Goal: Transaction & Acquisition: Book appointment/travel/reservation

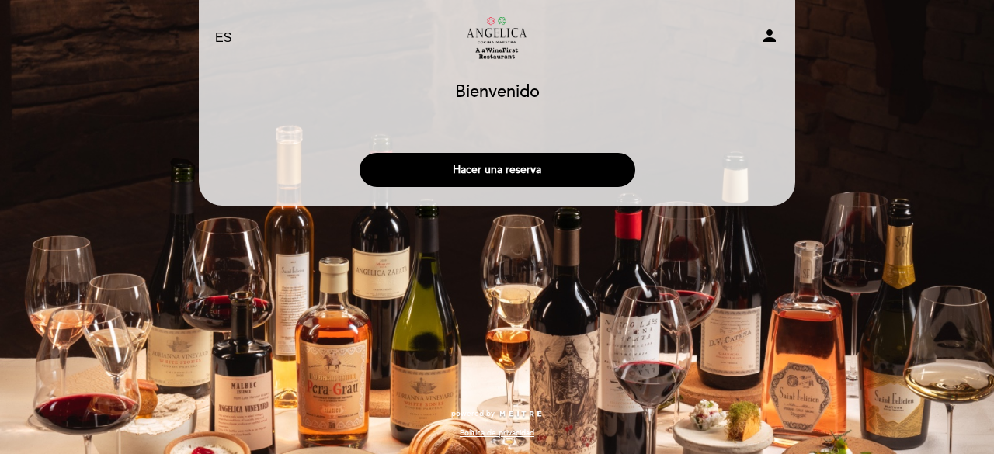
select select "es"
click at [517, 164] on button "Hacer una reserva" at bounding box center [498, 170] width 276 height 34
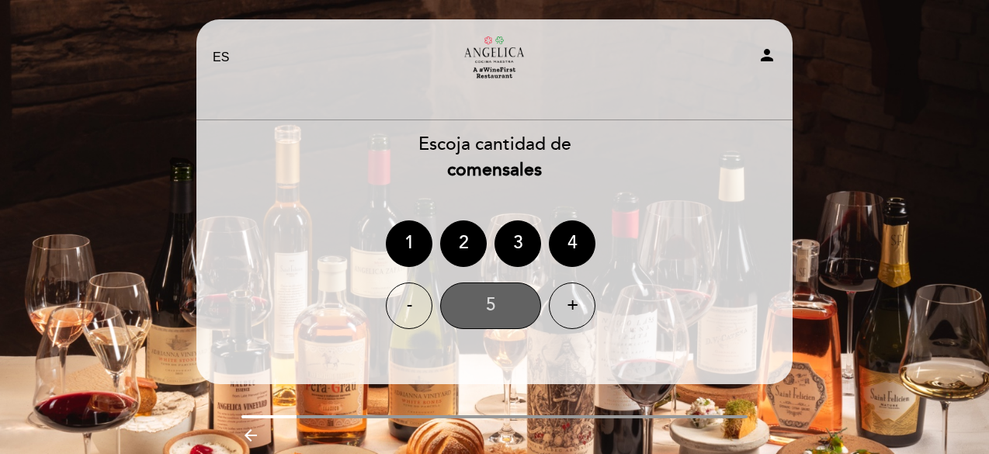
click at [503, 306] on div "5" at bounding box center [490, 306] width 101 height 47
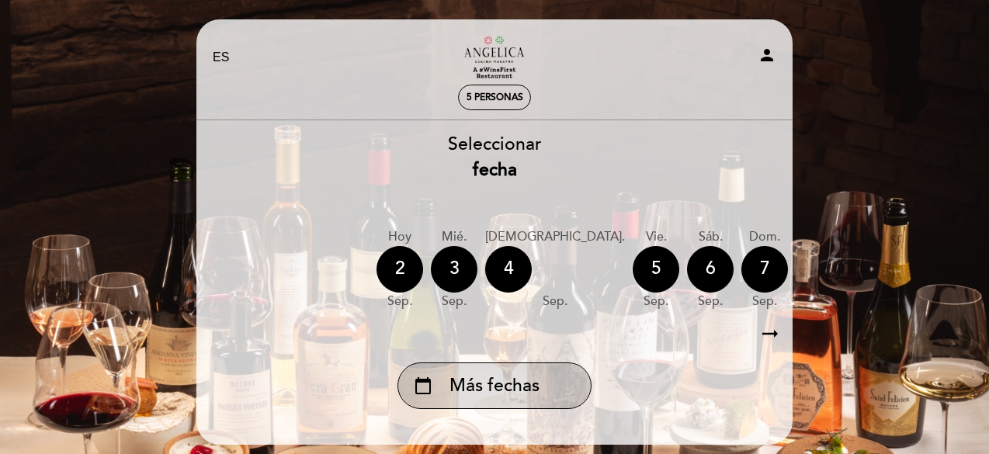
click at [492, 384] on span "Más fechas" at bounding box center [495, 387] width 90 height 26
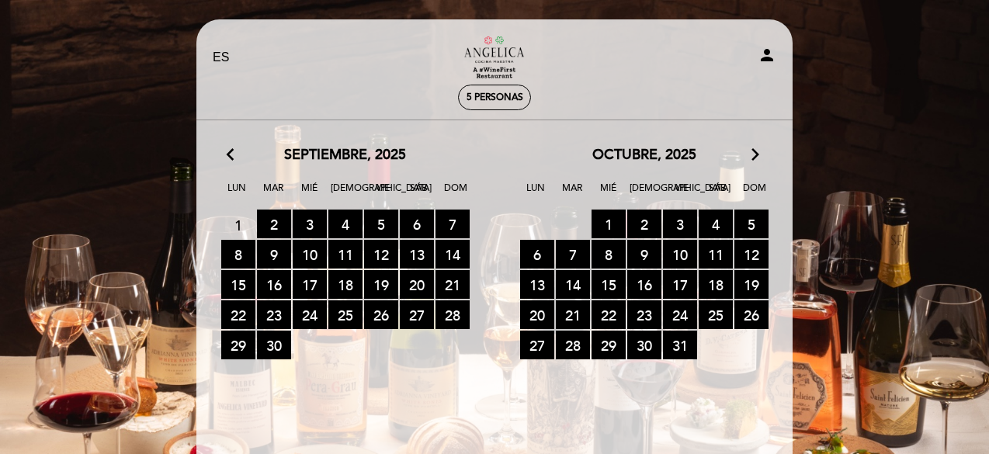
click at [754, 158] on icon "arrow_forward_ios" at bounding box center [756, 155] width 14 height 20
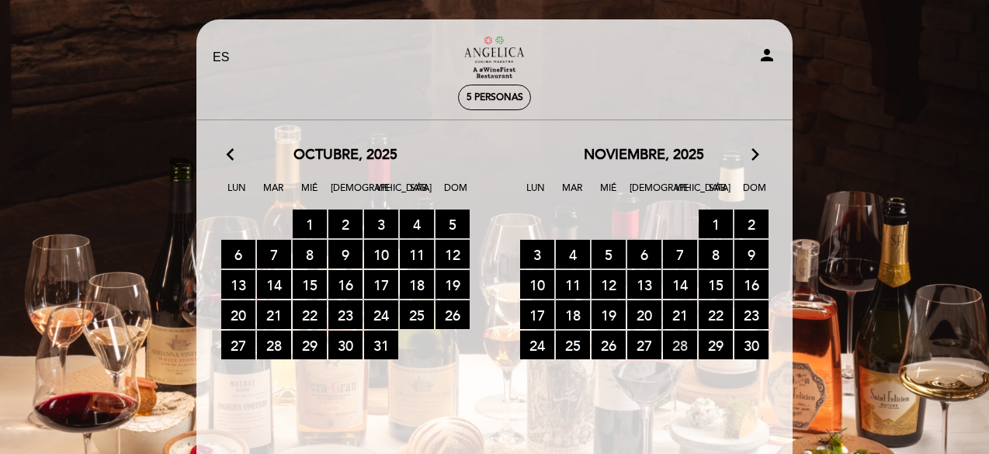
click at [686, 342] on span "28 RESERVAS DISPONIBLES" at bounding box center [680, 345] width 34 height 29
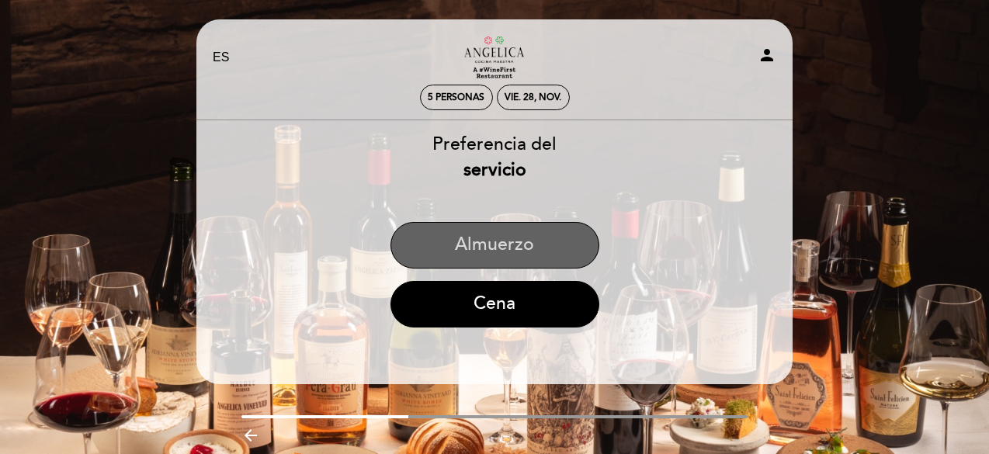
click at [508, 226] on button "Almuerzo" at bounding box center [495, 245] width 209 height 47
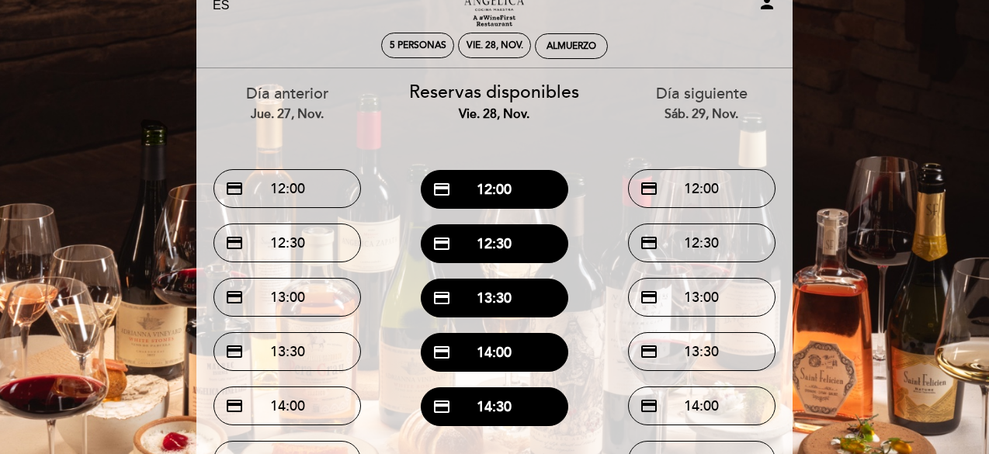
scroll to position [53, 0]
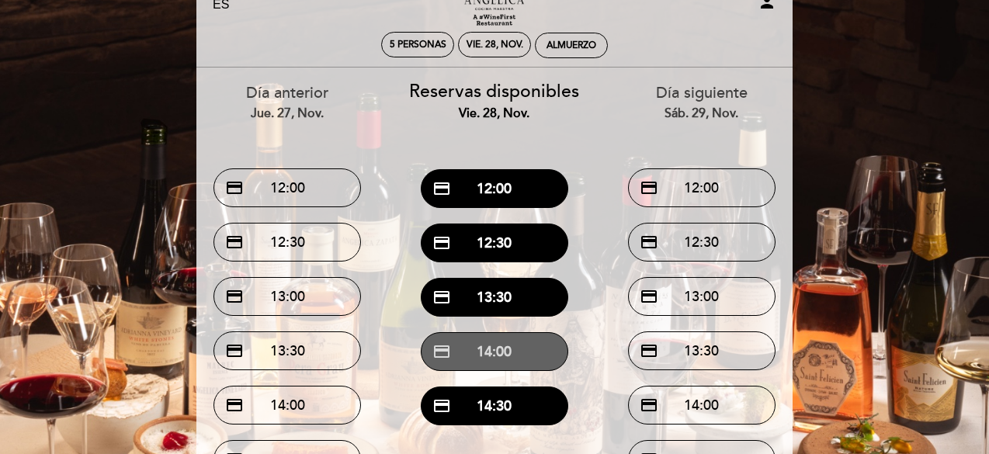
click at [520, 347] on button "credit_card 14:00" at bounding box center [495, 351] width 148 height 39
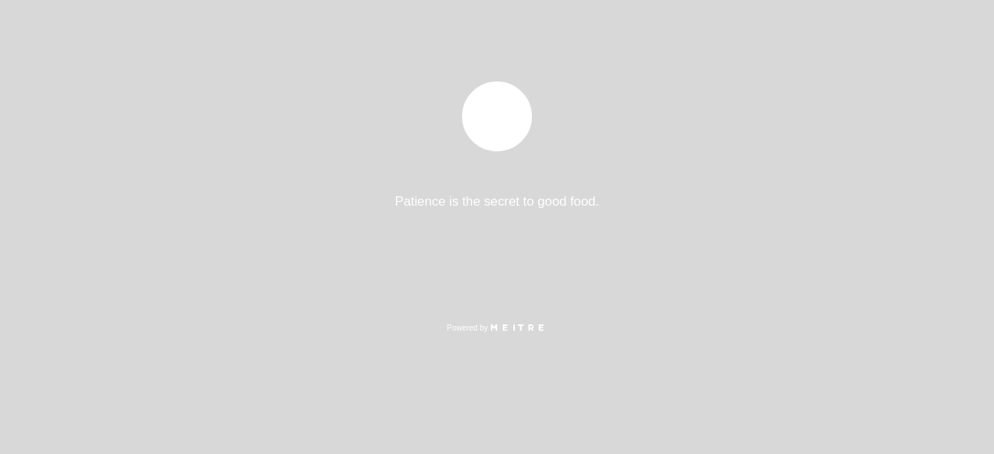
select select "es"
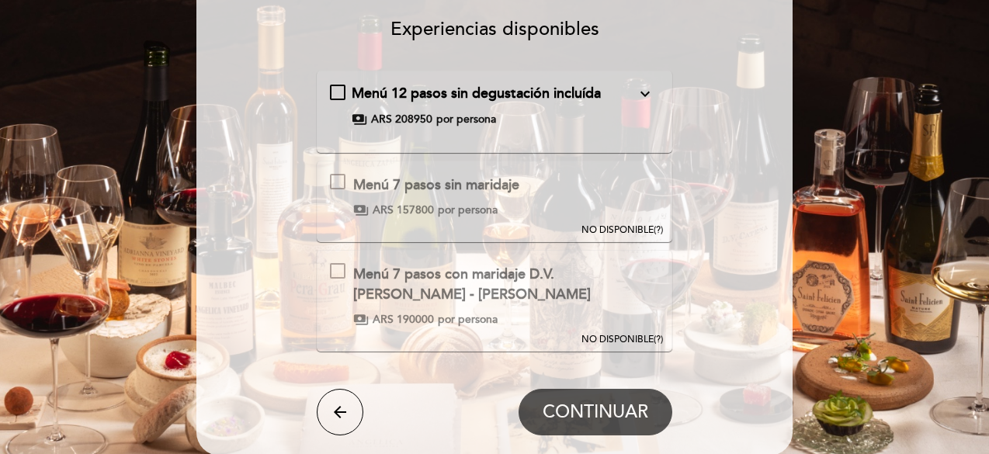
scroll to position [129, 0]
click at [336, 280] on div "Menú 7 pasos con maridaje D.V. [PERSON_NAME] - [PERSON_NAME] Esta experiencia n…" at bounding box center [495, 296] width 330 height 64
click at [337, 271] on div at bounding box center [338, 272] width 16 height 16
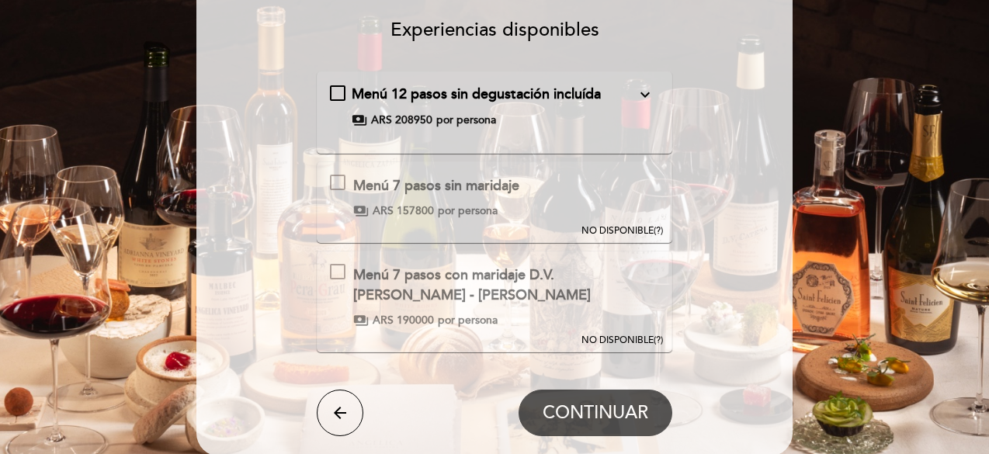
click at [337, 271] on div at bounding box center [338, 272] width 16 height 16
click at [646, 96] on icon "expand_more" at bounding box center [645, 94] width 19 height 19
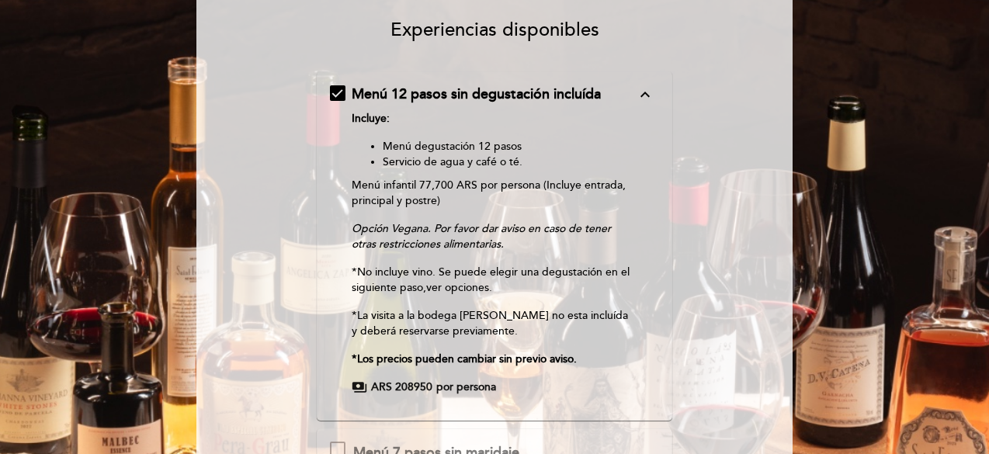
click at [332, 91] on div "Menú 12 pasos sin degustación incluída expand_less Incluye: Menú degustación 12…" at bounding box center [495, 240] width 330 height 311
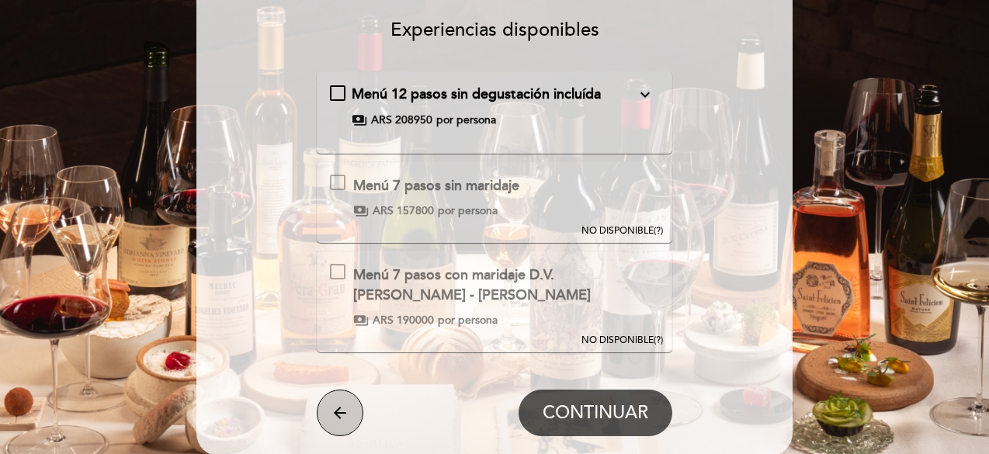
click at [338, 409] on icon "arrow_back" at bounding box center [340, 413] width 19 height 19
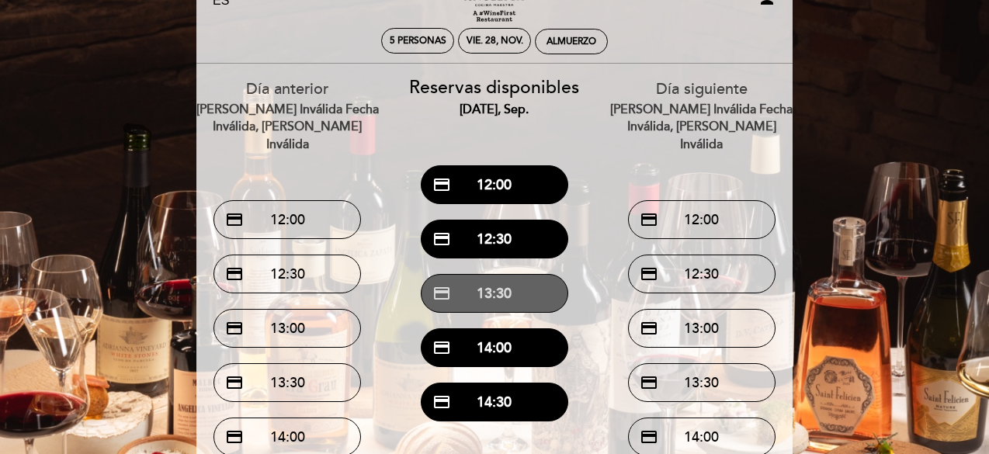
click at [518, 299] on button "credit_card 13:30" at bounding box center [495, 293] width 148 height 39
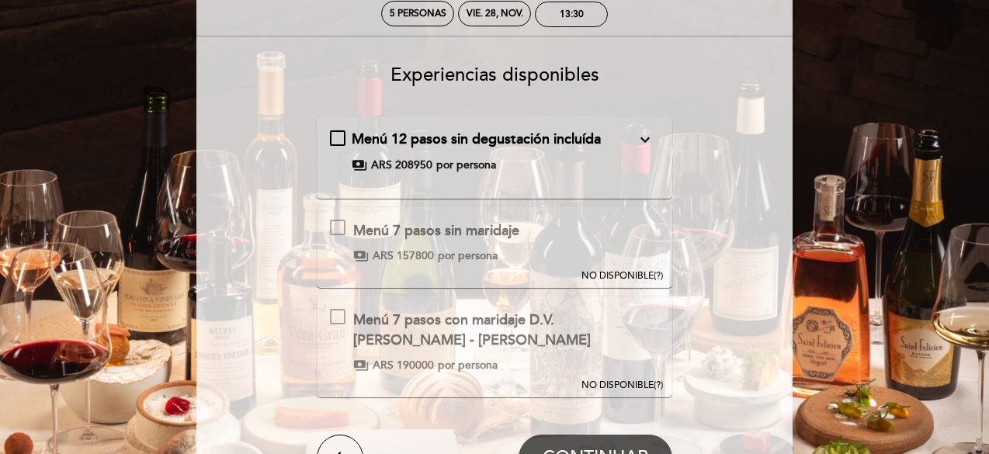
scroll to position [0, 0]
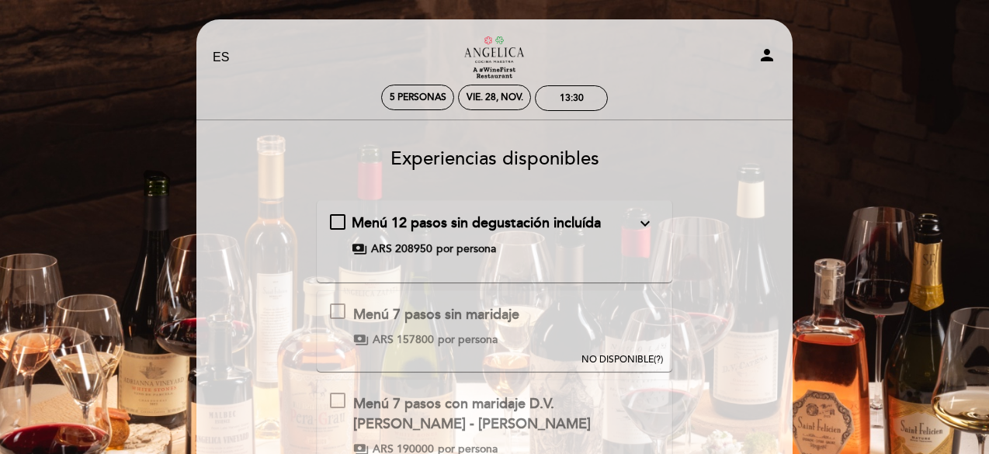
click at [430, 155] on span "Experiencias disponibles" at bounding box center [495, 159] width 209 height 23
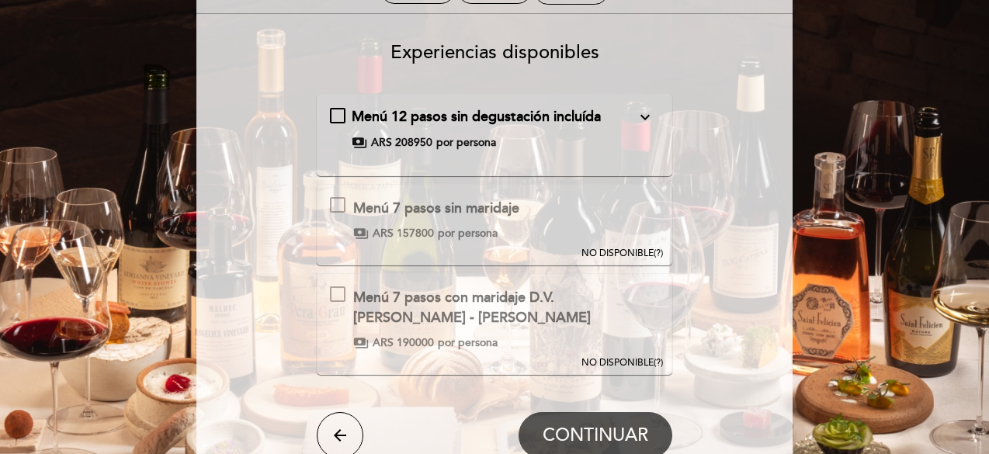
scroll to position [113, 0]
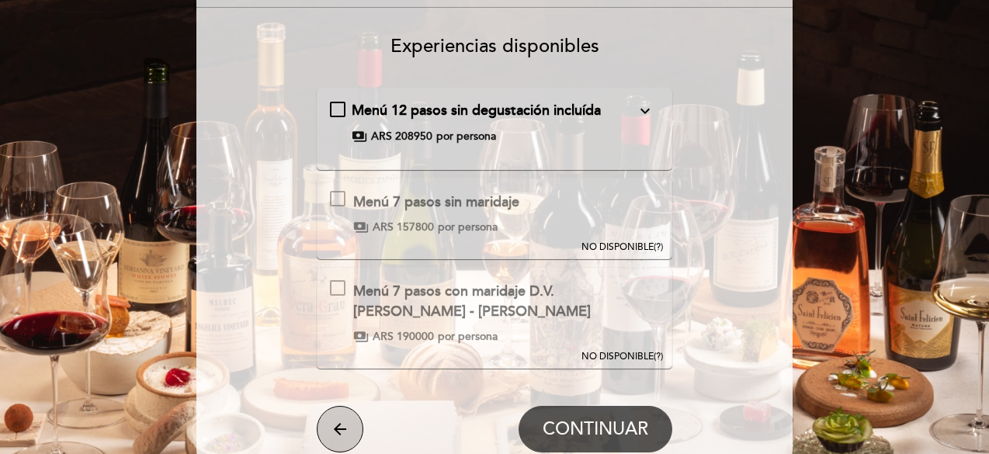
click at [329, 419] on button "arrow_back" at bounding box center [340, 429] width 47 height 47
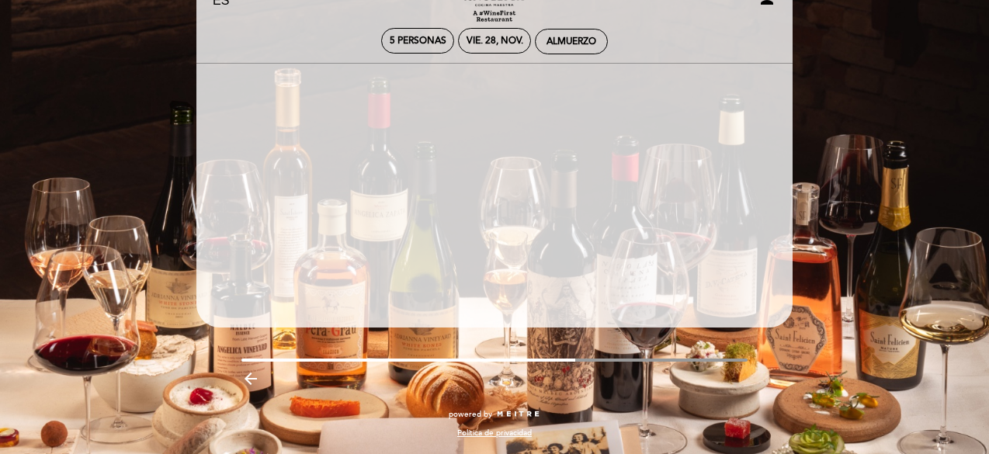
scroll to position [57, 0]
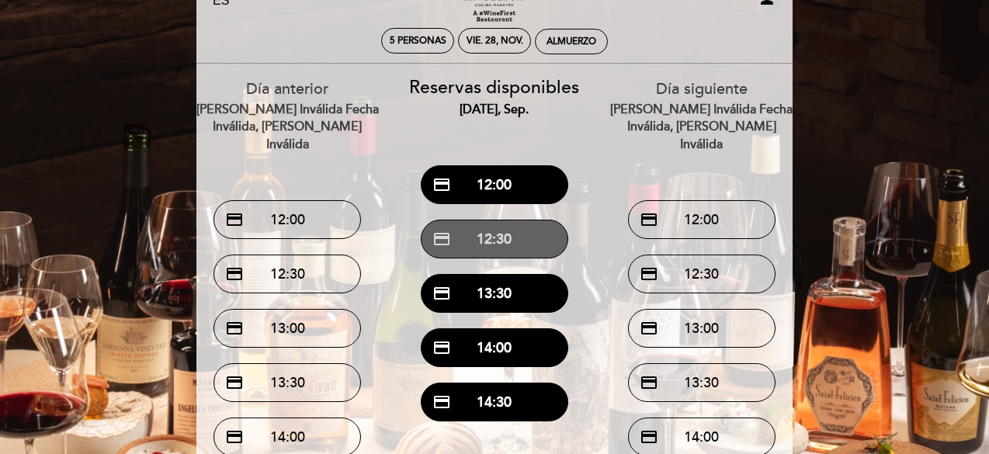
click at [473, 246] on button "credit_card 12:30" at bounding box center [495, 239] width 148 height 39
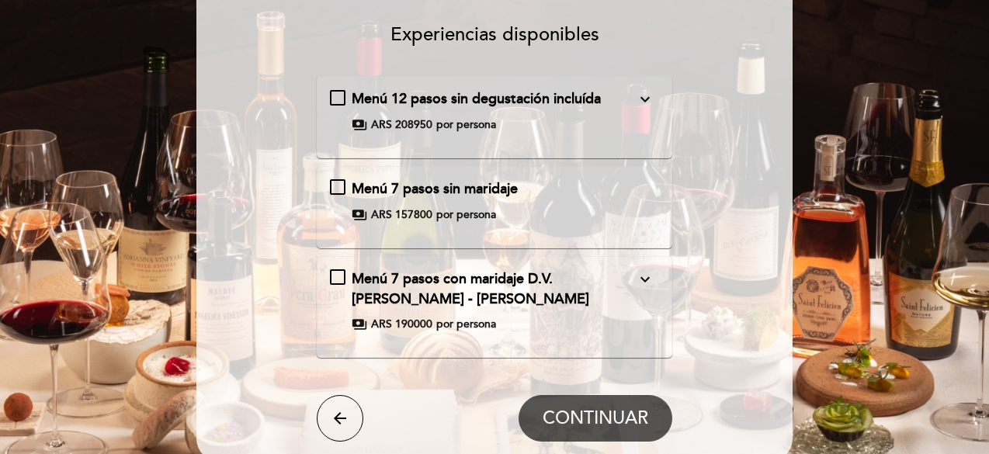
scroll to position [126, 0]
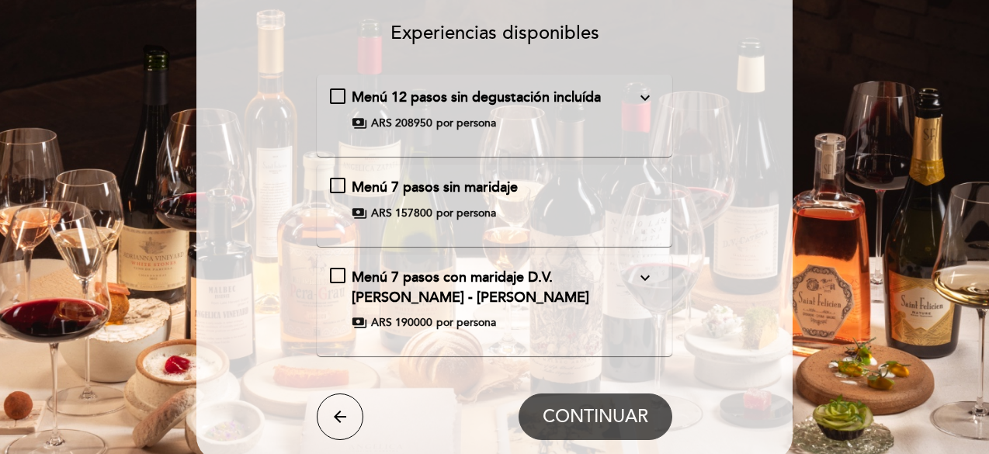
click at [645, 277] on icon "expand_more" at bounding box center [645, 278] width 19 height 19
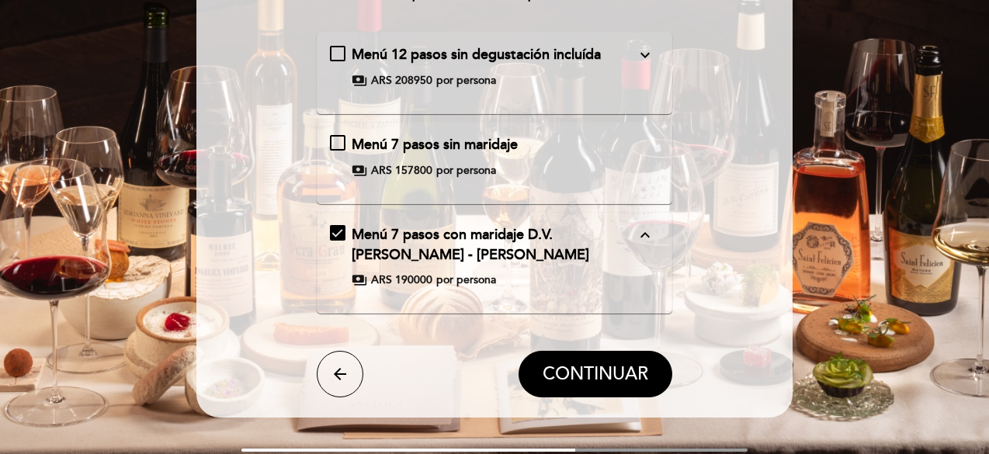
scroll to position [166, 0]
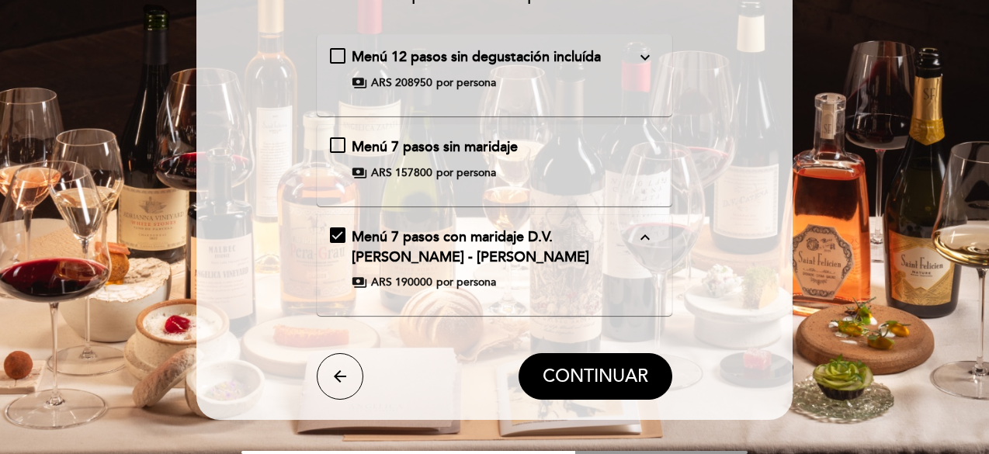
click at [645, 58] on icon "expand_more" at bounding box center [645, 57] width 19 height 19
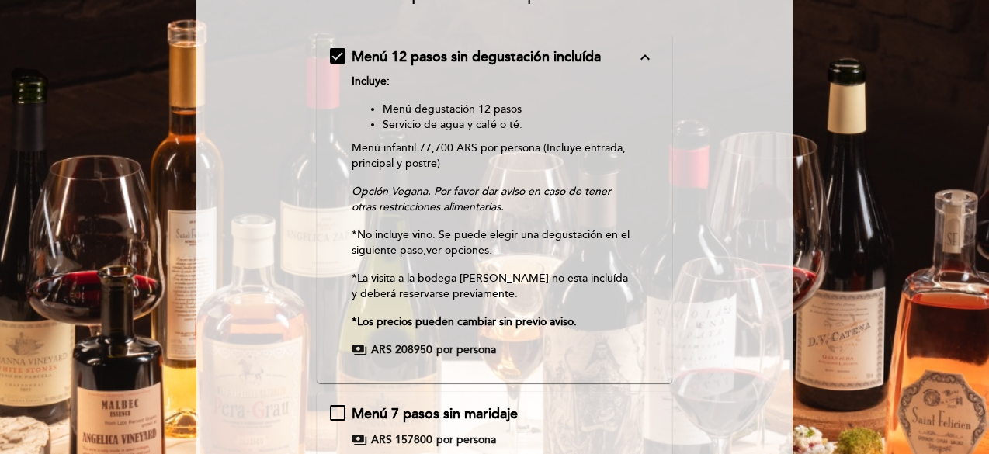
click at [645, 58] on icon "expand_less" at bounding box center [645, 57] width 19 height 19
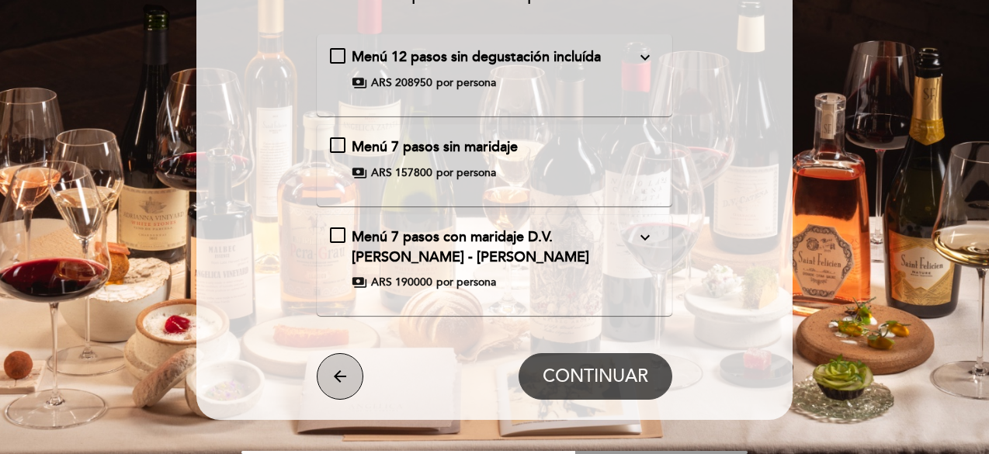
click at [342, 365] on button "arrow_back" at bounding box center [340, 376] width 47 height 47
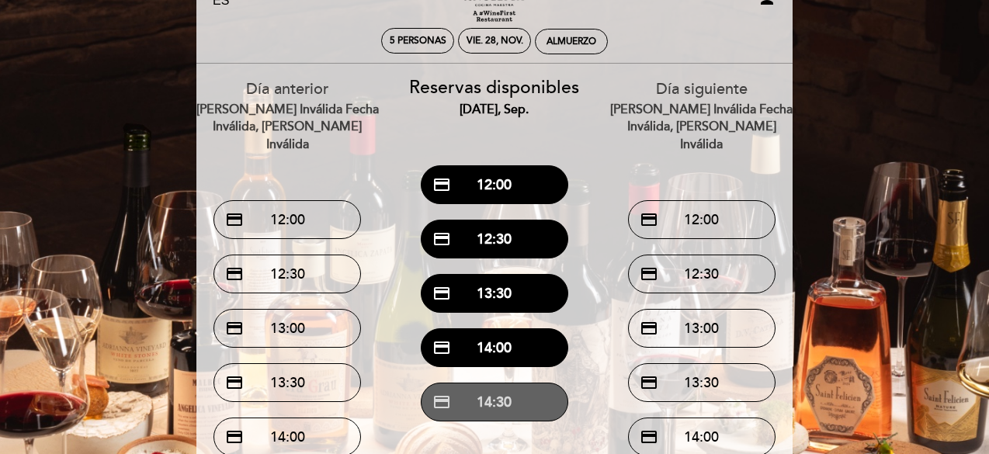
click at [503, 397] on button "credit_card 14:30" at bounding box center [495, 402] width 148 height 39
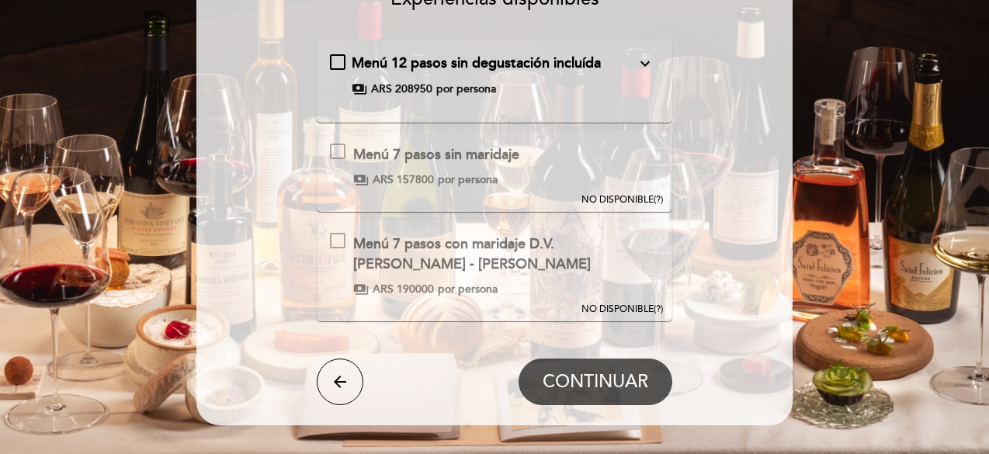
scroll to position [162, 0]
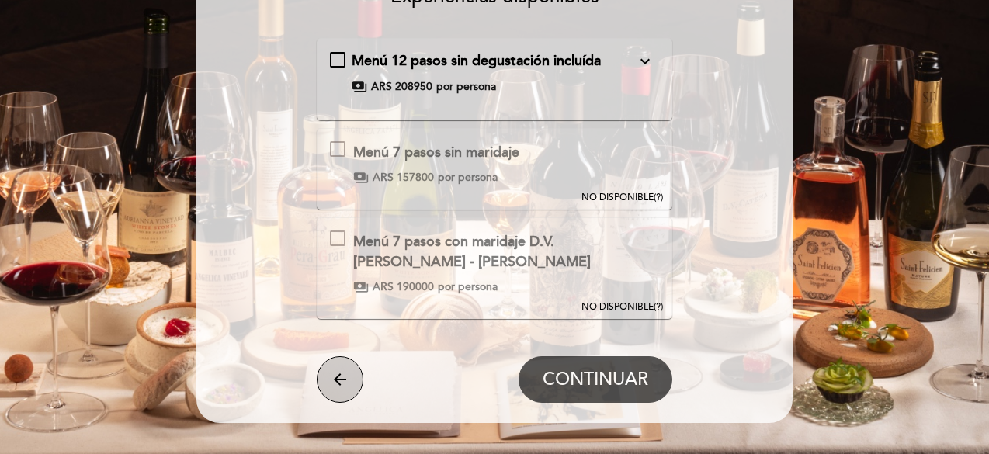
click at [339, 383] on icon "arrow_back" at bounding box center [340, 379] width 19 height 19
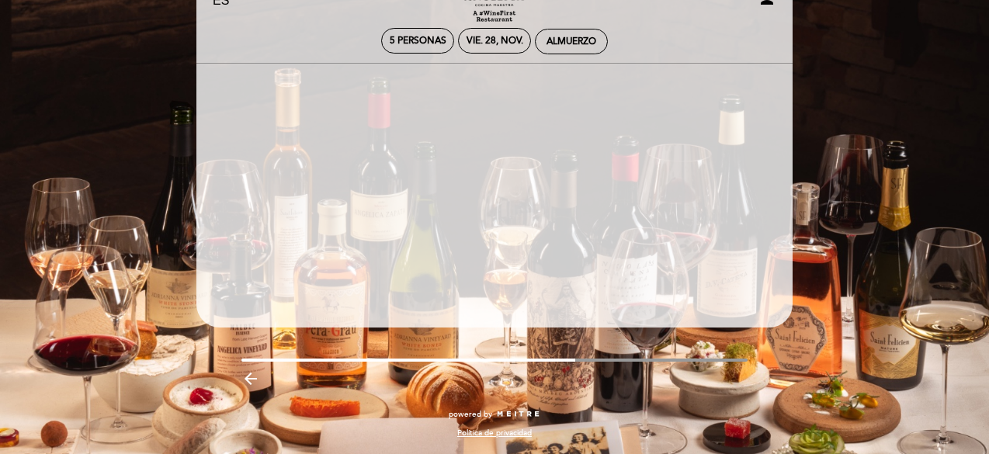
scroll to position [57, 0]
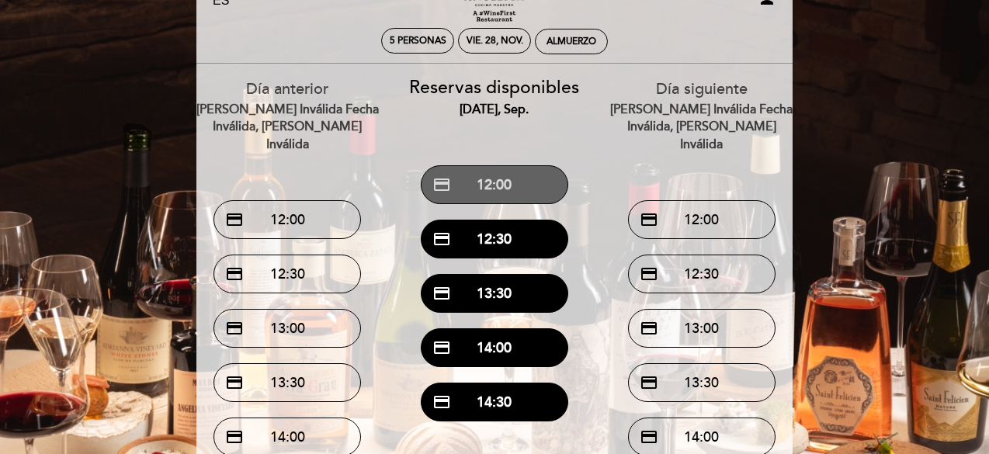
click at [509, 190] on button "credit_card 12:00" at bounding box center [495, 184] width 148 height 39
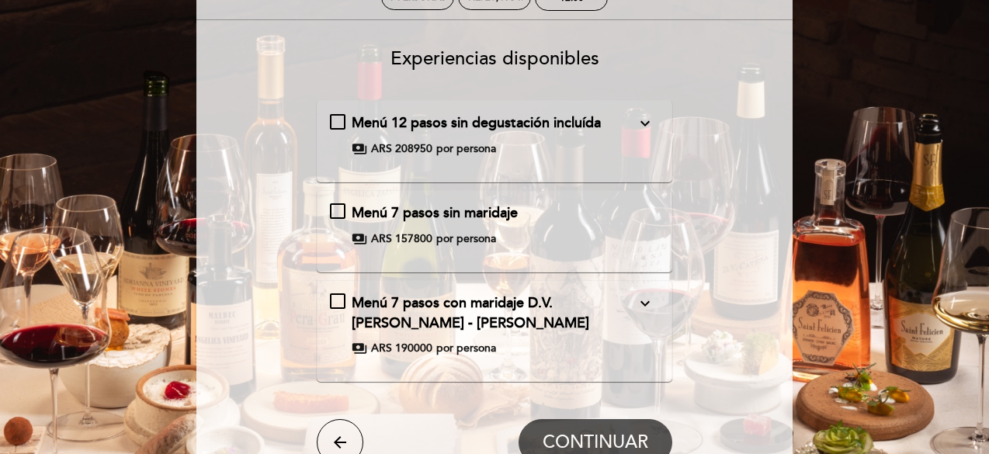
scroll to position [103, 0]
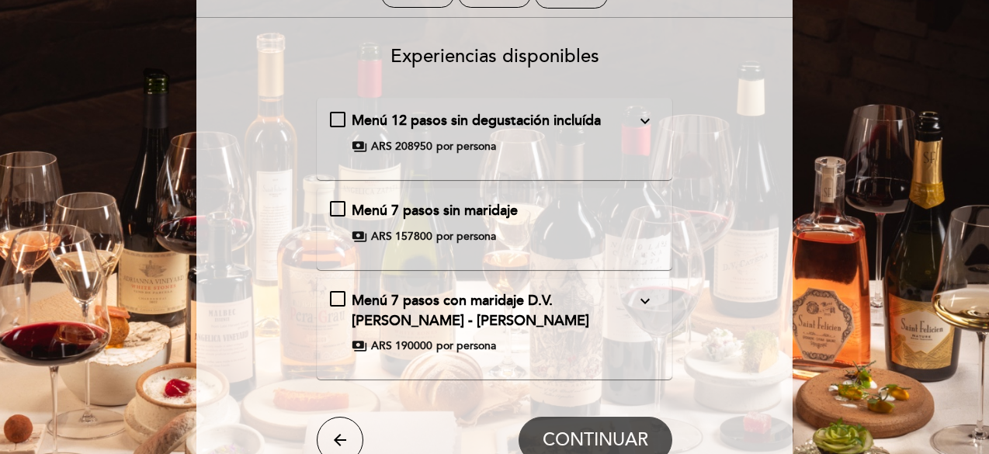
click at [643, 295] on icon "expand_more" at bounding box center [645, 301] width 19 height 19
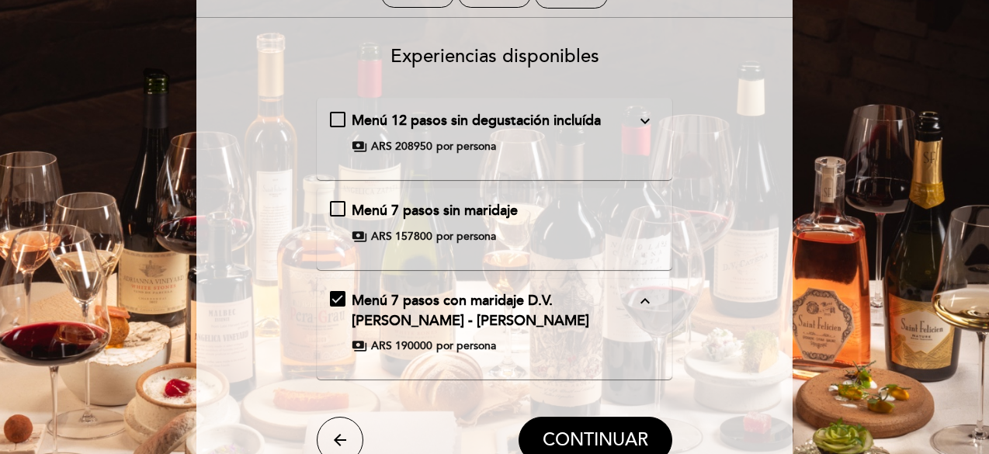
click at [643, 295] on icon "expand_less" at bounding box center [645, 301] width 19 height 19
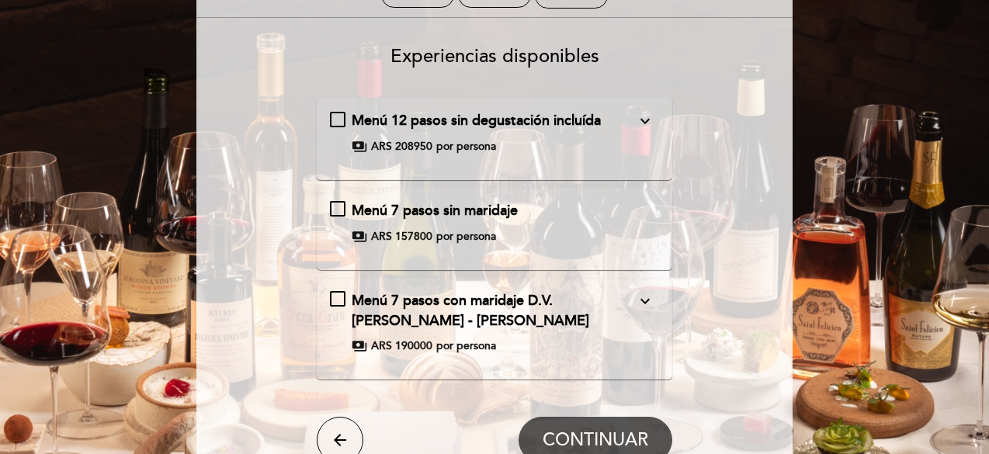
click at [645, 122] on icon "expand_more" at bounding box center [645, 121] width 19 height 19
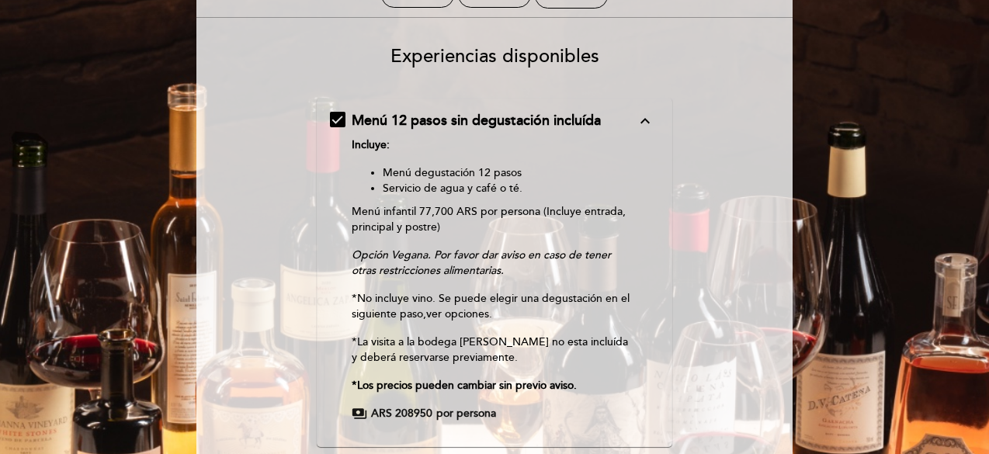
click at [642, 121] on icon "expand_less" at bounding box center [645, 121] width 19 height 19
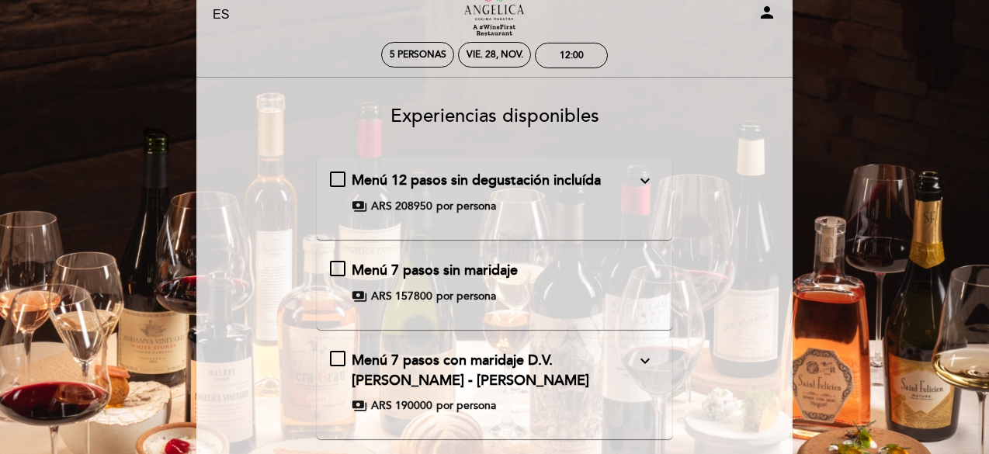
scroll to position [189, 0]
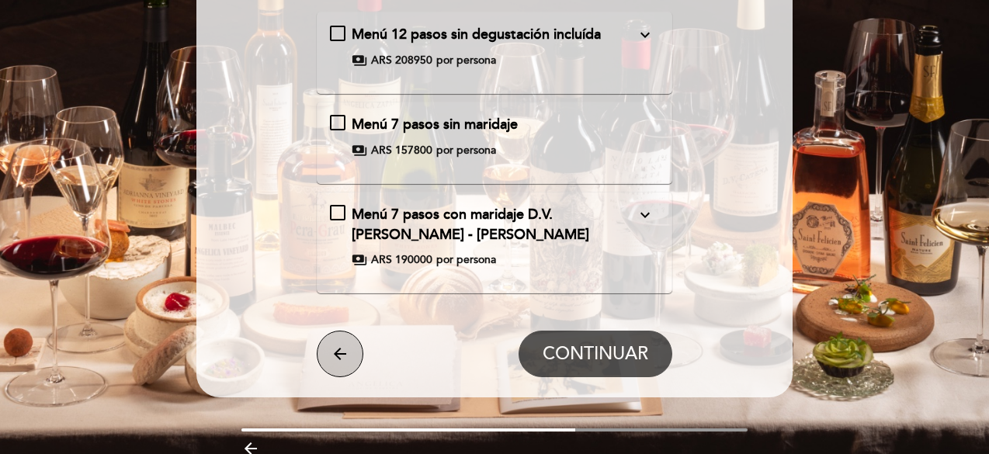
click at [342, 350] on icon "arrow_back" at bounding box center [340, 354] width 19 height 19
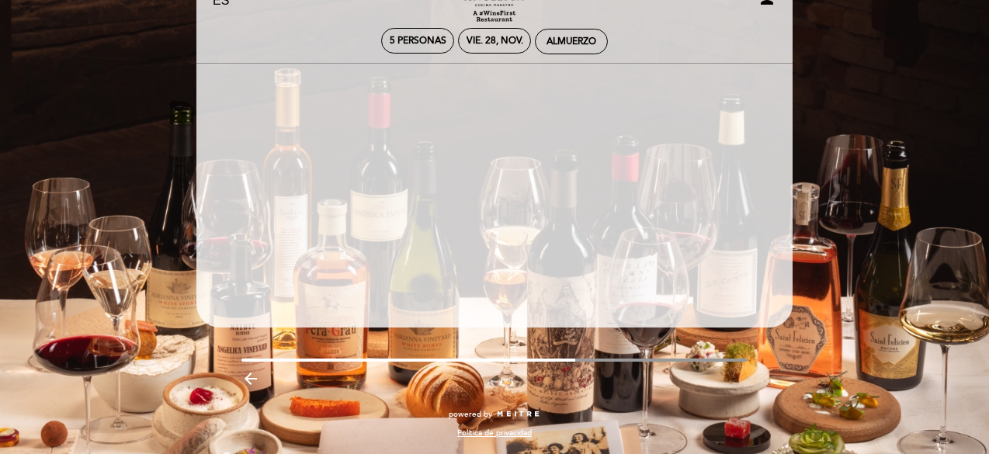
scroll to position [57, 0]
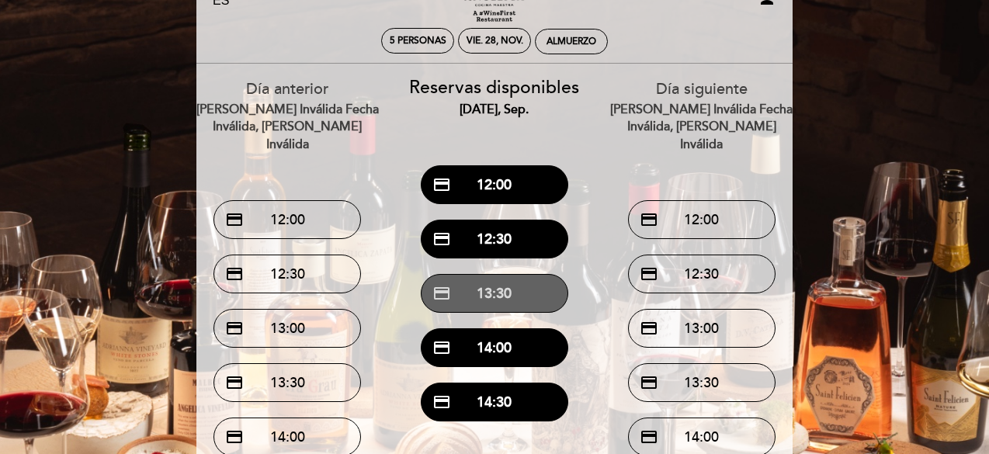
click at [488, 305] on button "credit_card 13:30" at bounding box center [495, 293] width 148 height 39
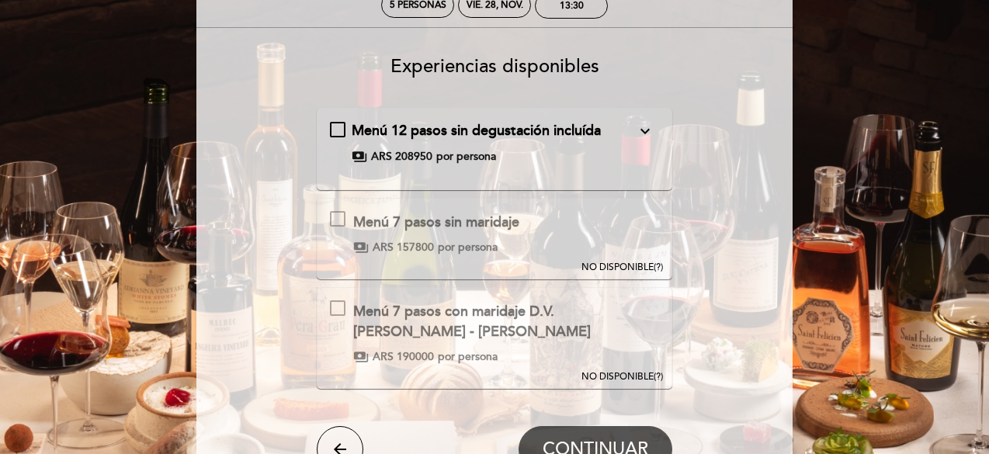
scroll to position [106, 0]
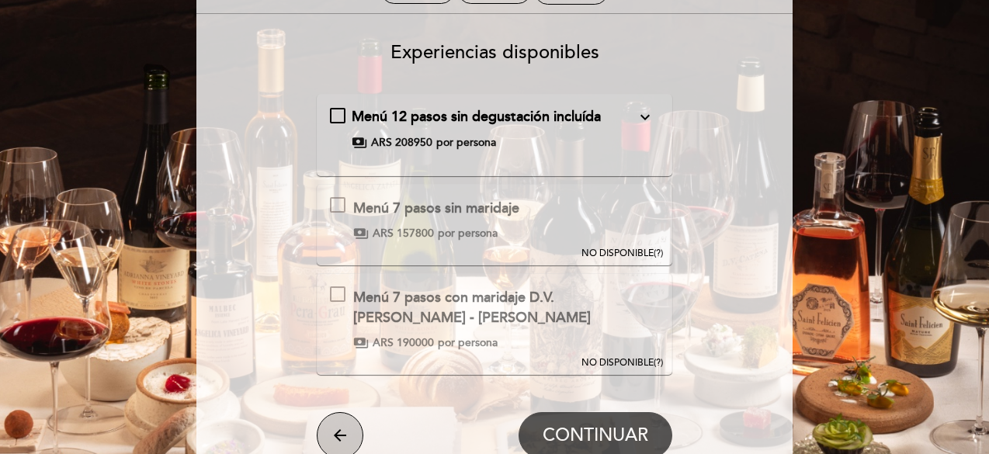
click at [332, 436] on icon "arrow_back" at bounding box center [340, 435] width 19 height 19
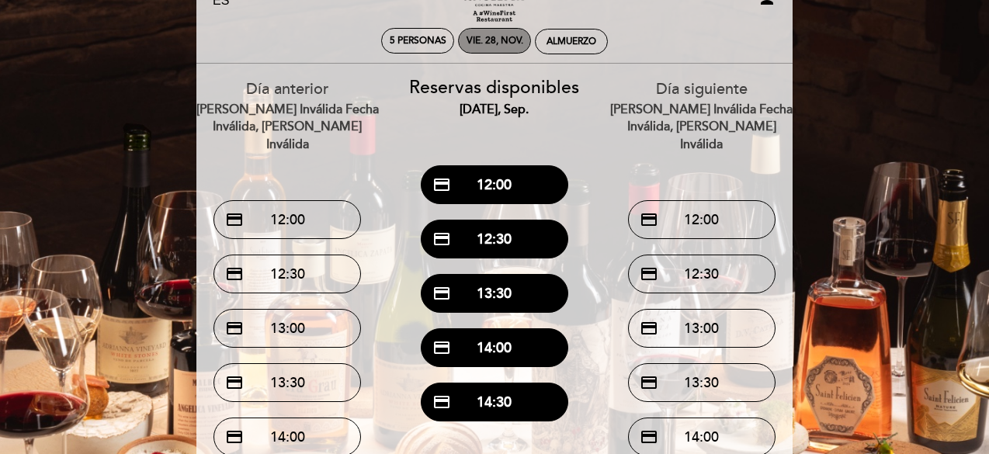
click at [500, 39] on div "vie. 28, nov." at bounding box center [495, 41] width 57 height 12
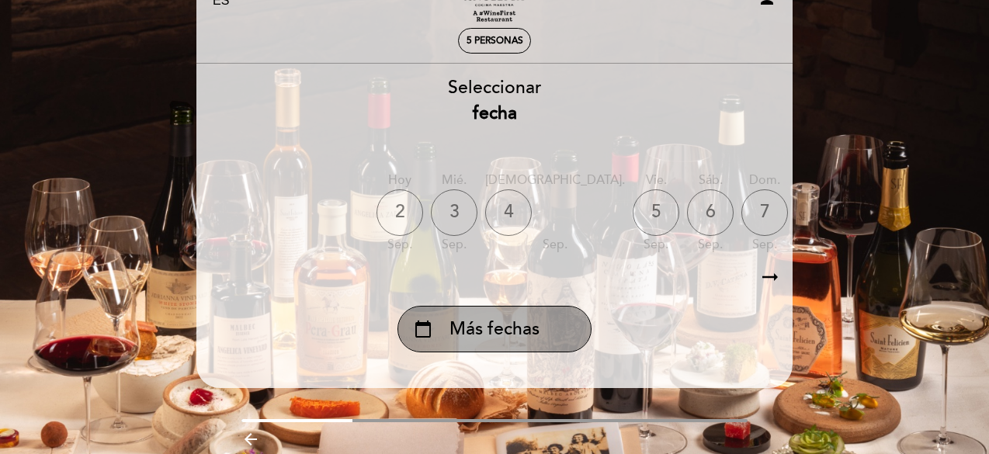
click at [506, 322] on span "Más fechas" at bounding box center [495, 330] width 90 height 26
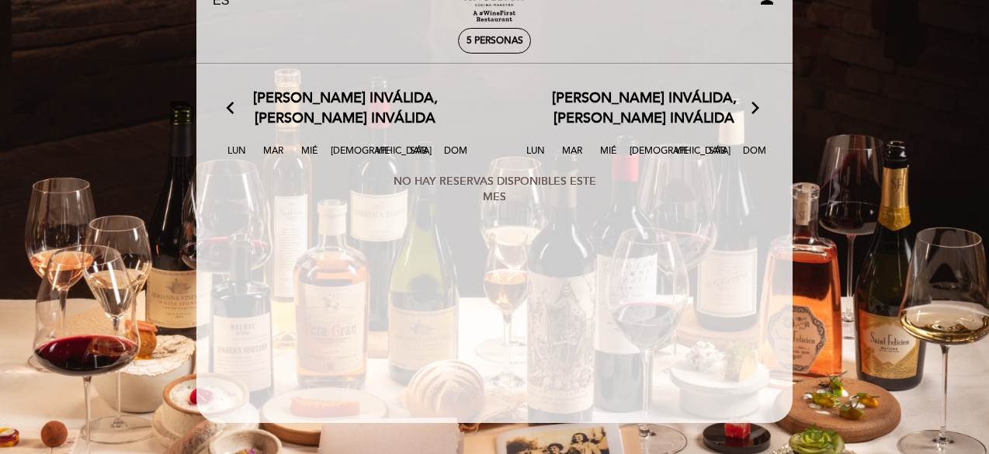
scroll to position [0, 0]
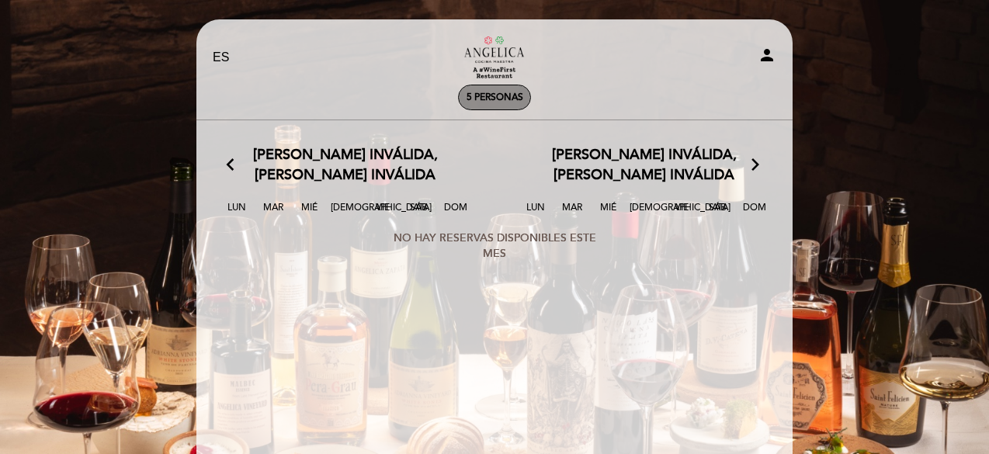
click at [505, 90] on div "5 personas" at bounding box center [494, 97] width 71 height 24
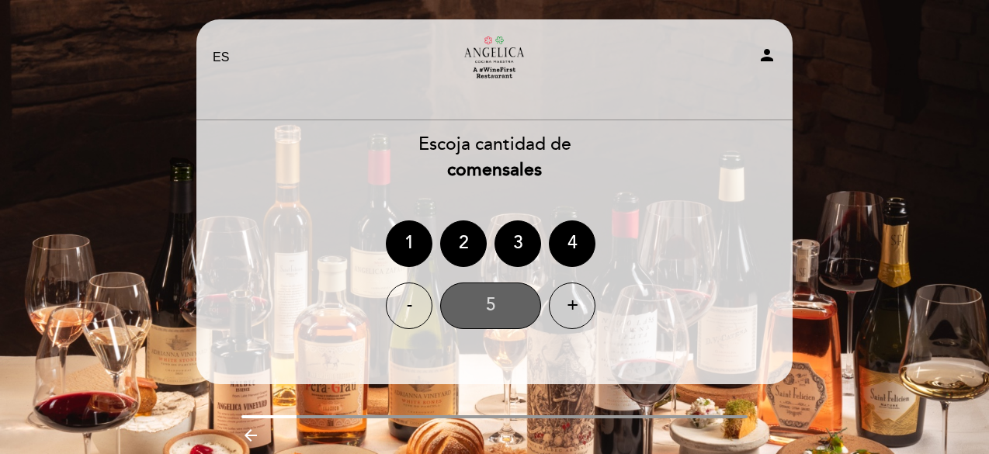
click at [496, 297] on div "5" at bounding box center [490, 306] width 101 height 47
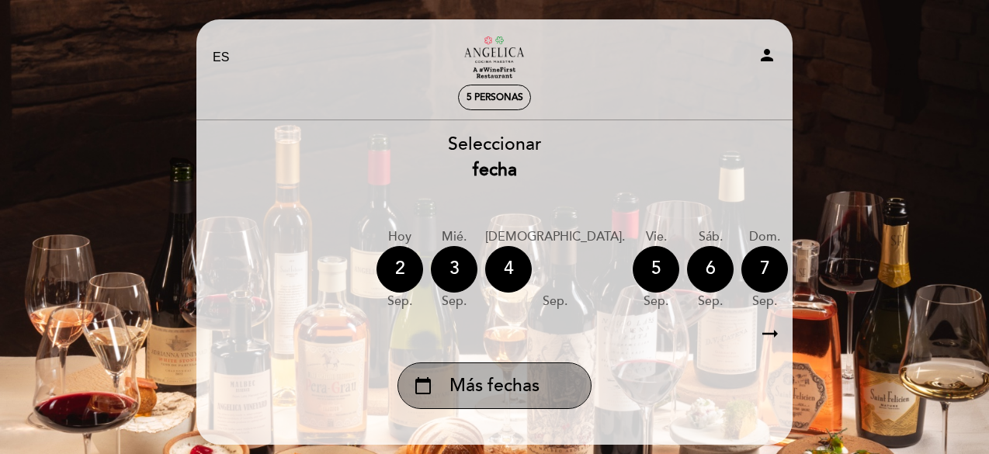
click at [539, 379] on span "Más fechas" at bounding box center [495, 387] width 90 height 26
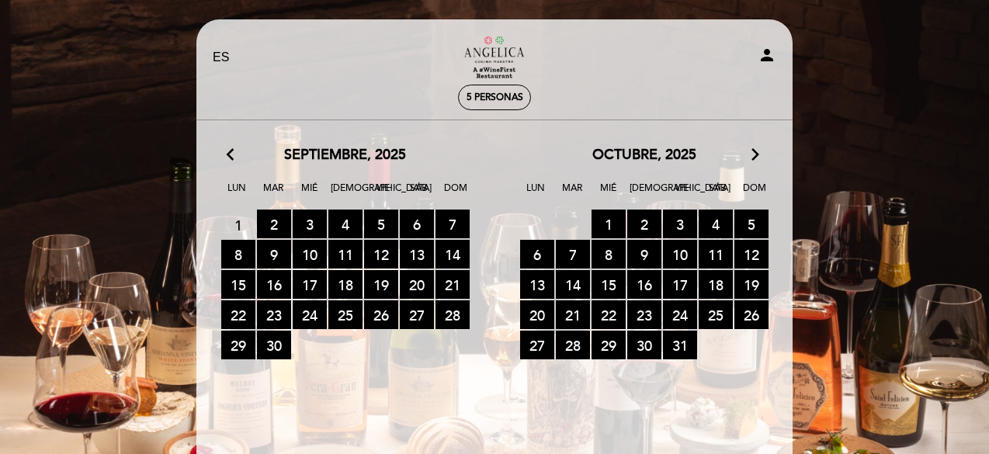
click at [755, 155] on icon "arrow_forward_ios" at bounding box center [756, 155] width 14 height 20
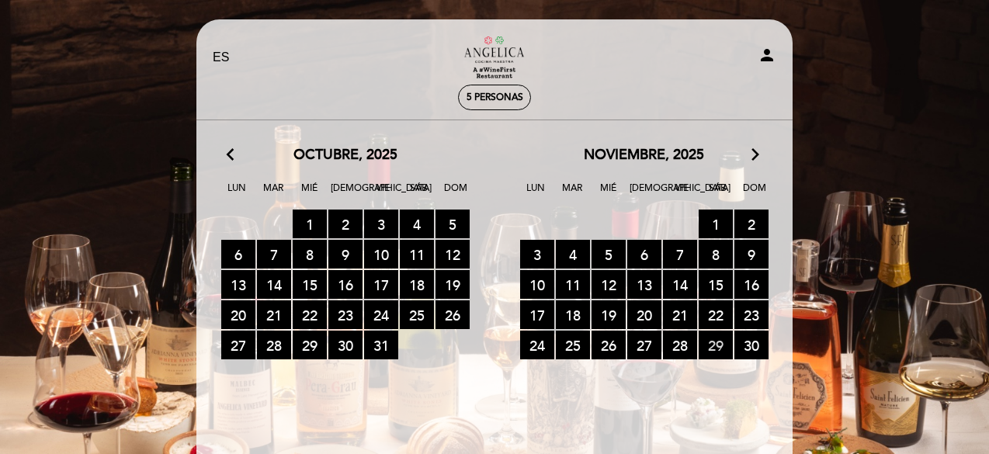
click at [708, 346] on span "29 RESERVAS DISPONIBLES" at bounding box center [716, 345] width 34 height 29
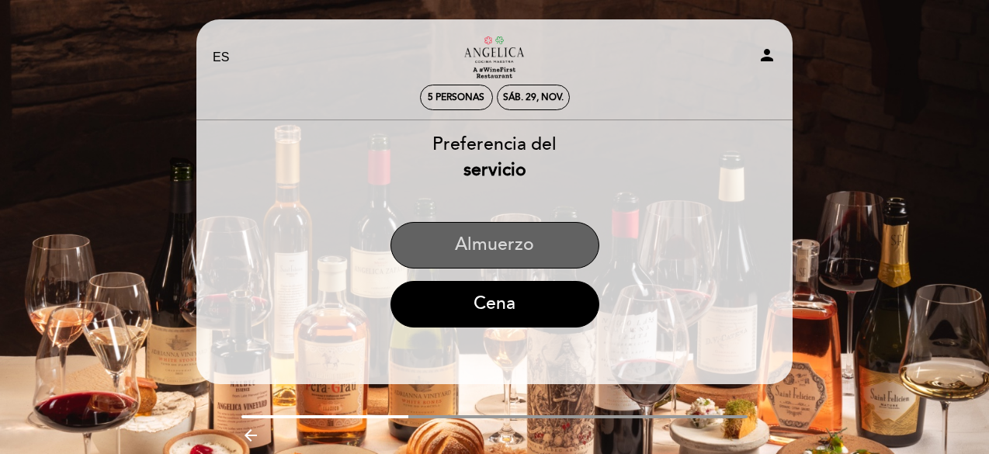
click at [517, 256] on button "Almuerzo" at bounding box center [495, 245] width 209 height 47
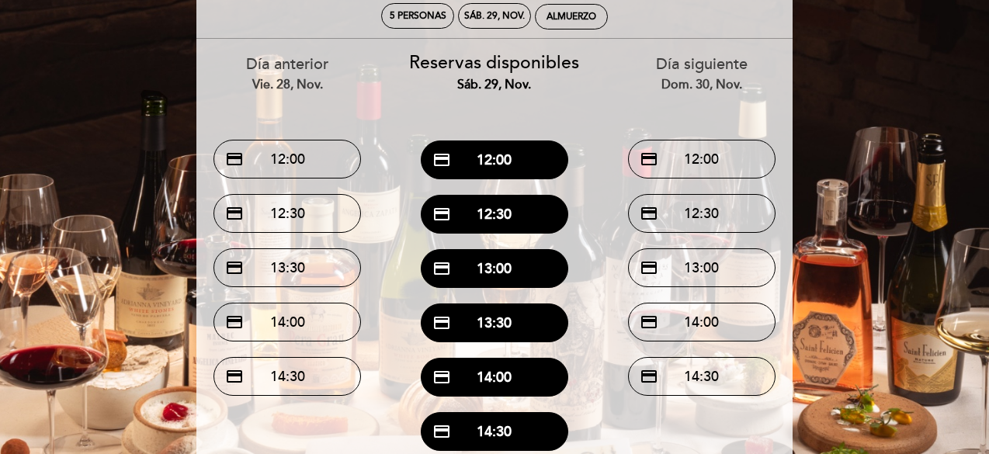
scroll to position [85, 0]
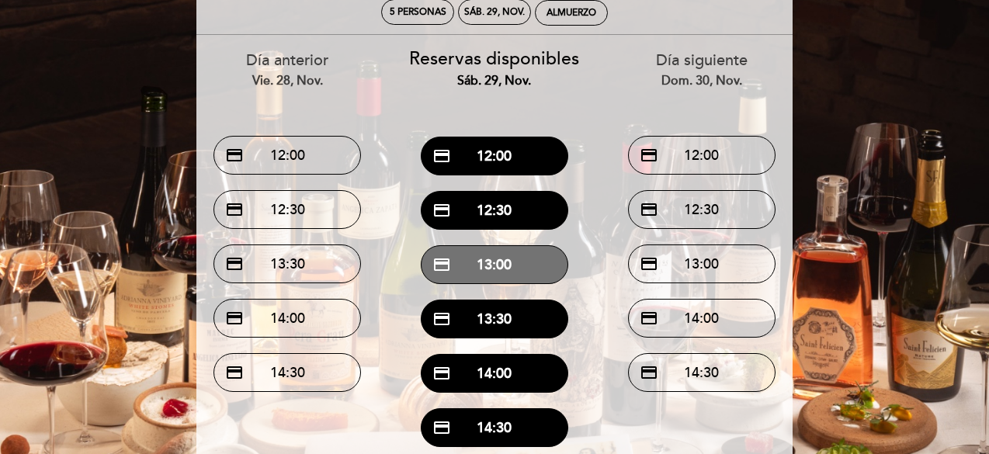
click at [517, 256] on button "credit_card 13:00" at bounding box center [495, 264] width 148 height 39
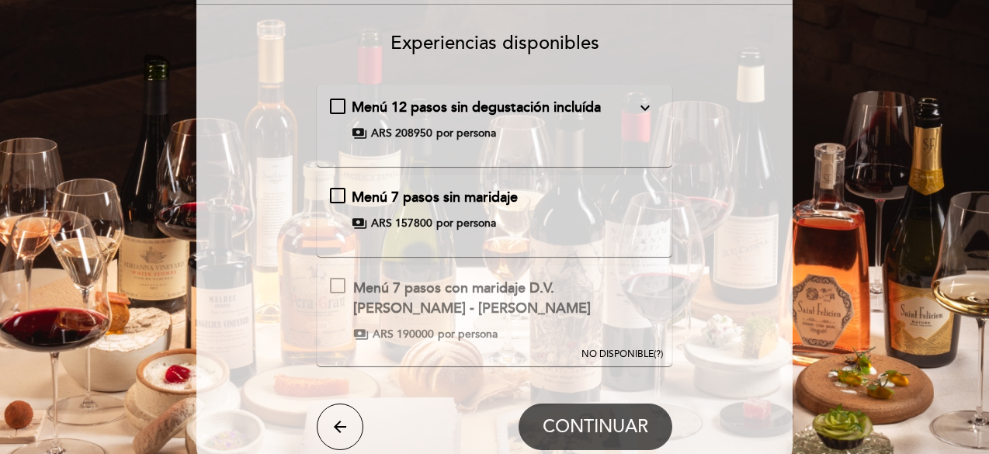
scroll to position [117, 0]
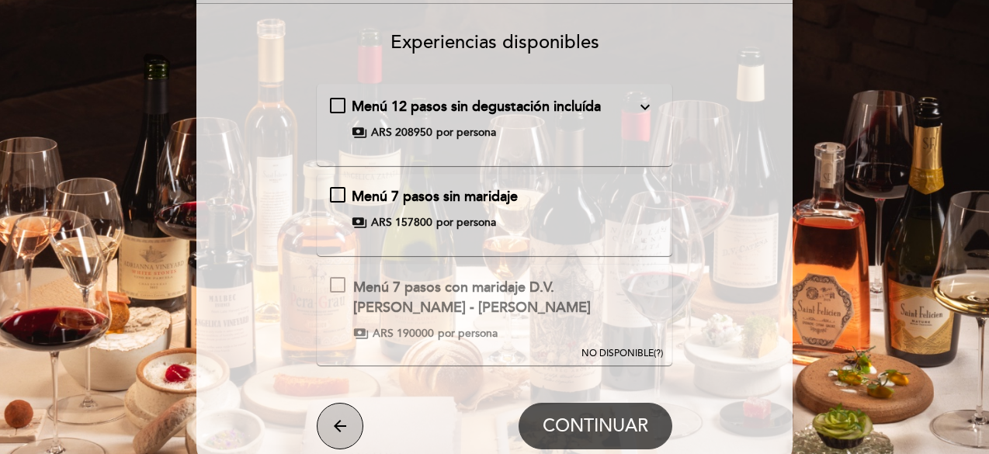
click at [349, 426] on icon "arrow_back" at bounding box center [340, 426] width 19 height 19
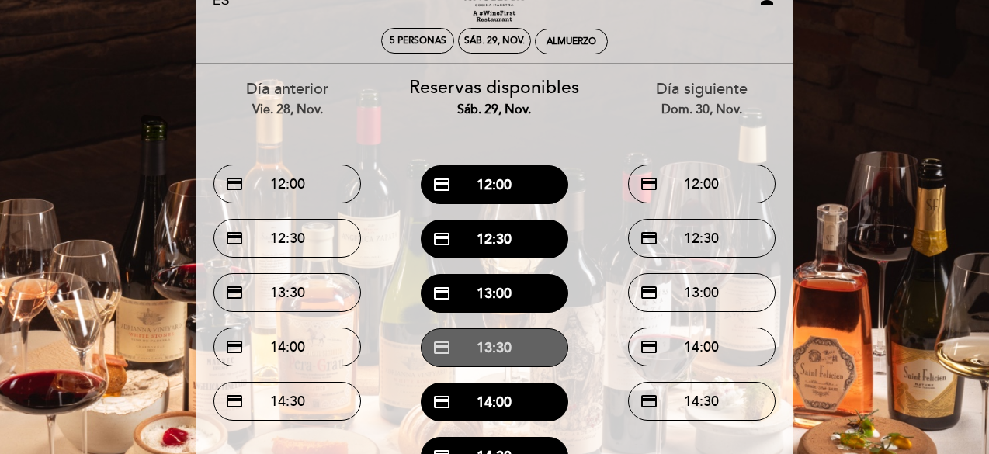
click at [514, 351] on button "credit_card 13:30" at bounding box center [495, 348] width 148 height 39
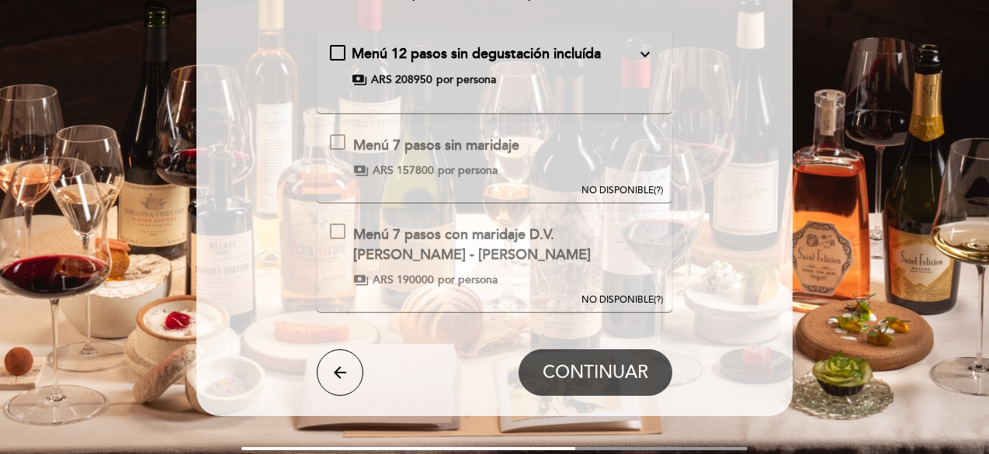
scroll to position [176, 0]
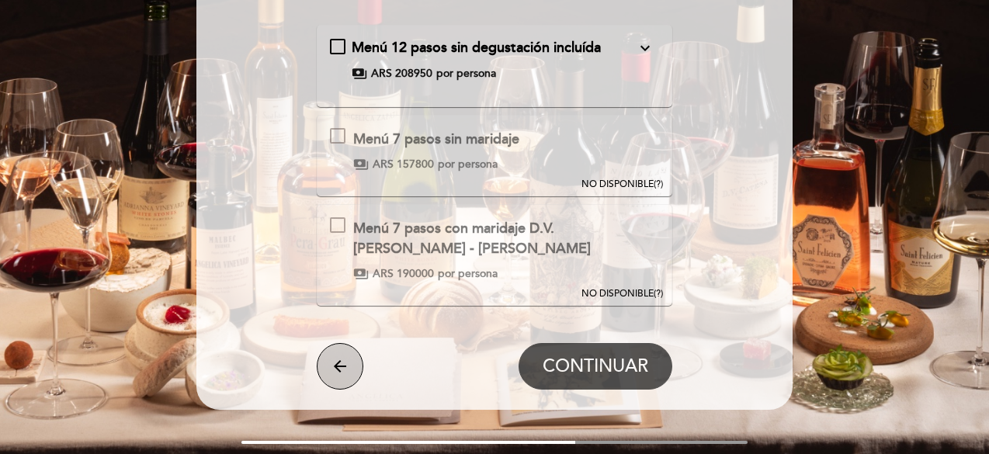
click at [344, 363] on icon "arrow_back" at bounding box center [340, 366] width 19 height 19
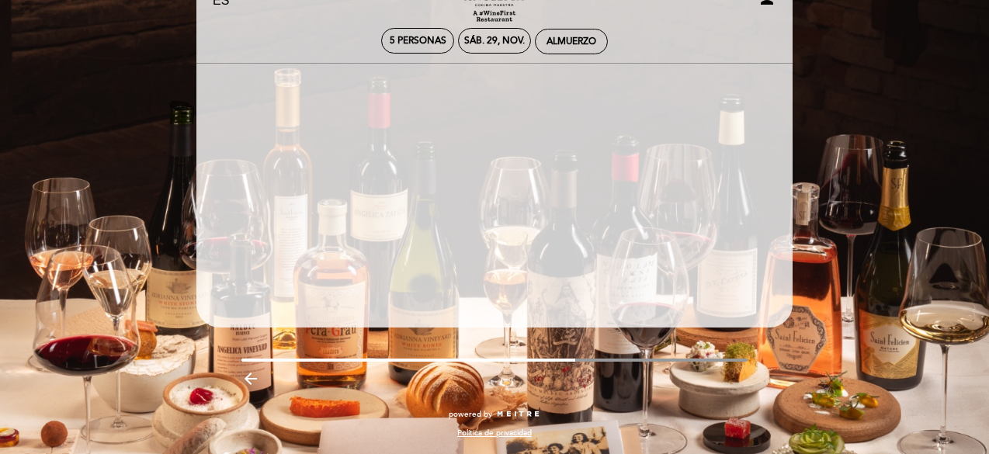
scroll to position [57, 0]
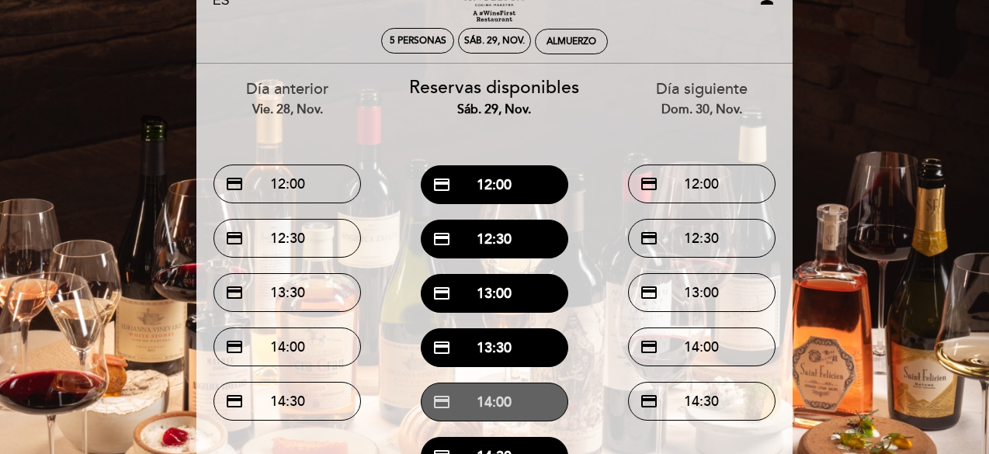
click at [496, 402] on button "credit_card 14:00" at bounding box center [495, 402] width 148 height 39
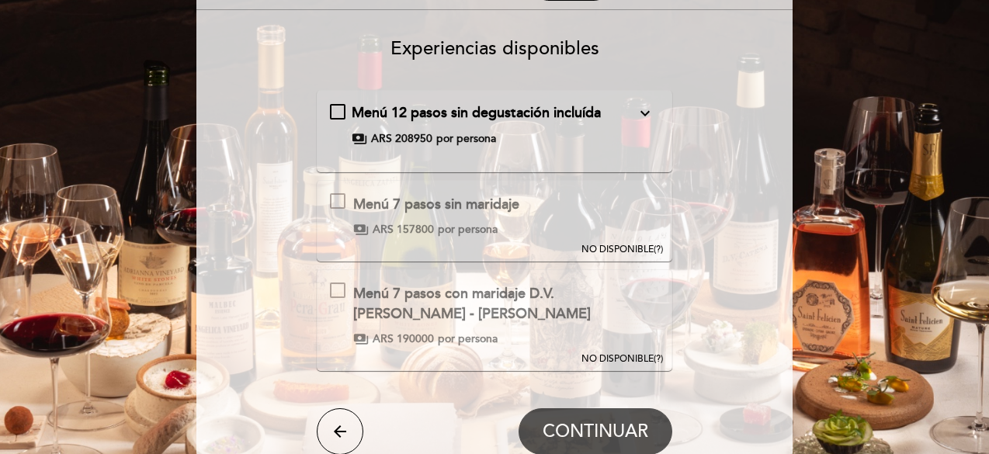
scroll to position [112, 0]
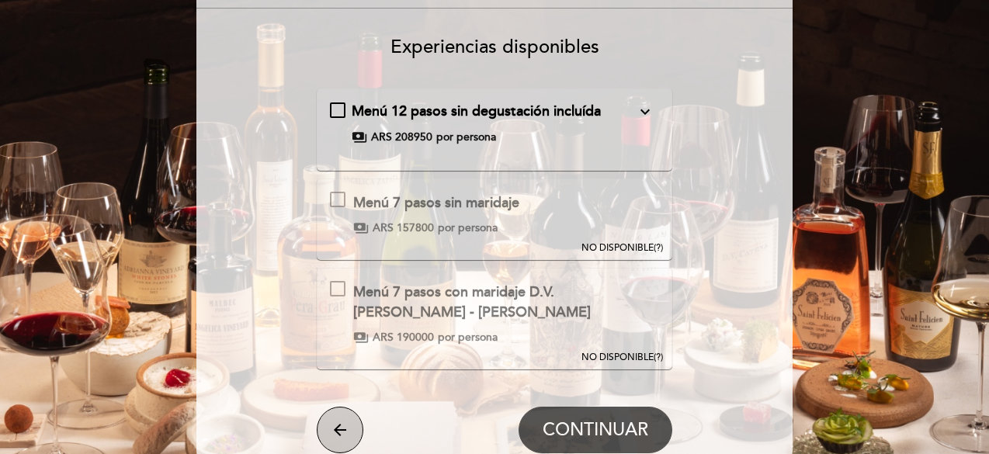
click at [342, 422] on icon "arrow_back" at bounding box center [340, 430] width 19 height 19
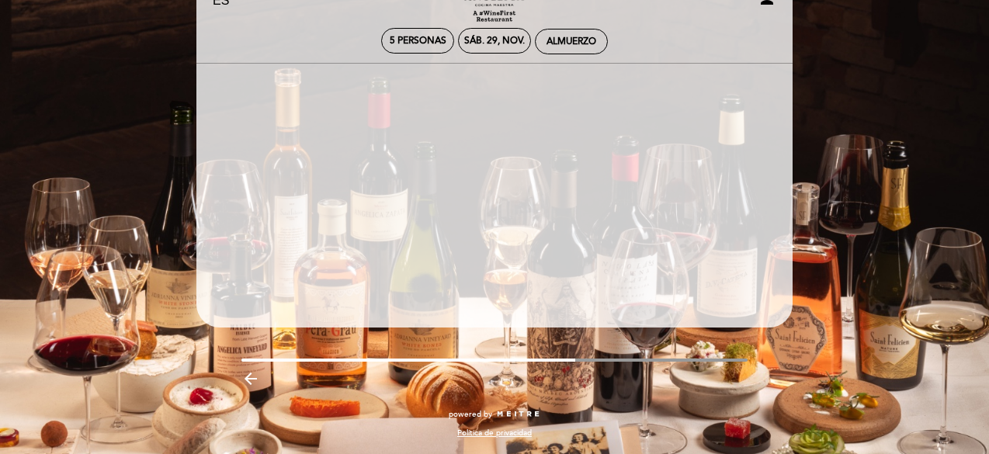
scroll to position [57, 0]
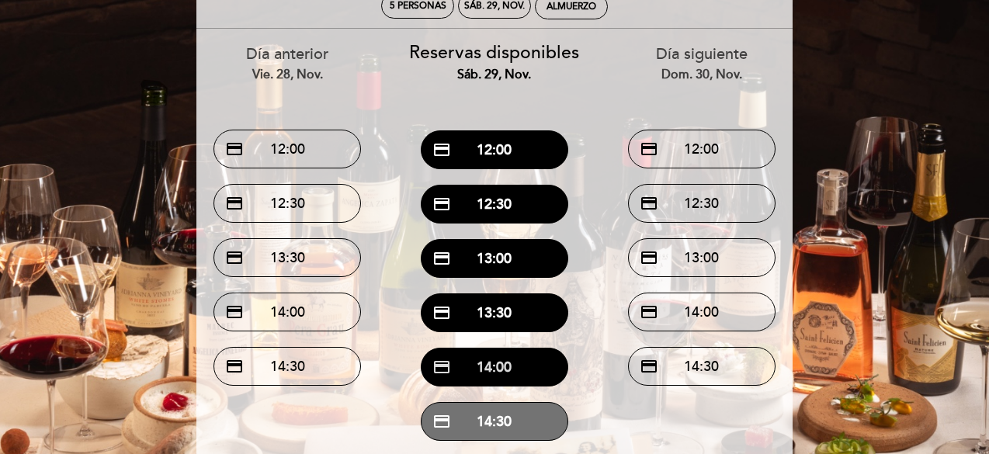
click at [475, 409] on button "credit_card 14:30" at bounding box center [495, 421] width 148 height 39
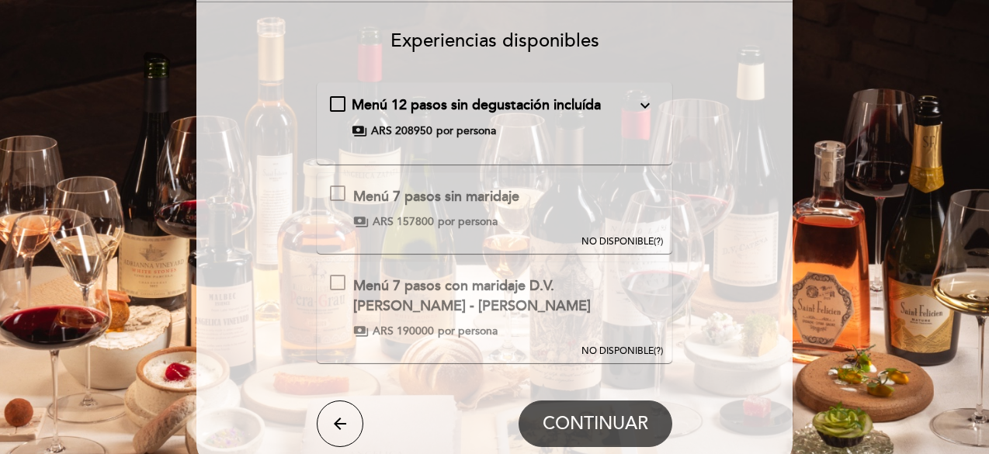
scroll to position [119, 0]
click at [332, 435] on button "arrow_back" at bounding box center [340, 423] width 47 height 47
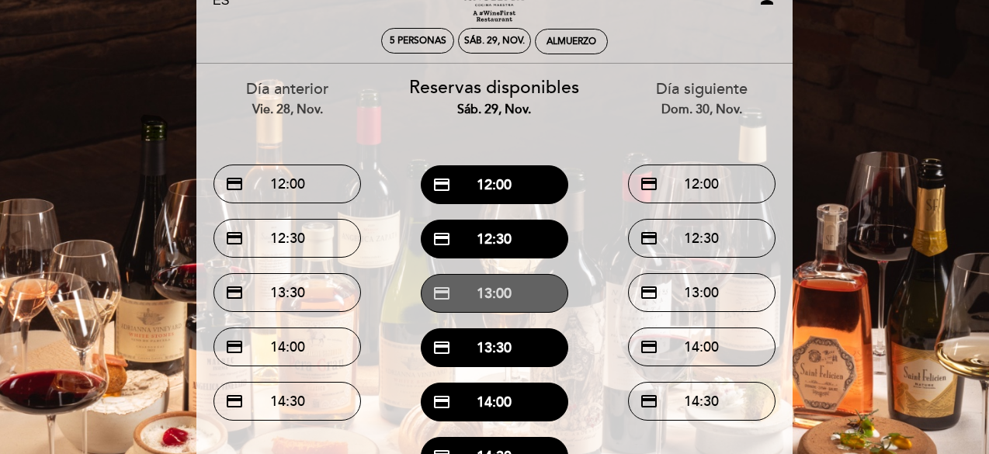
click at [489, 296] on button "credit_card 13:00" at bounding box center [495, 293] width 148 height 39
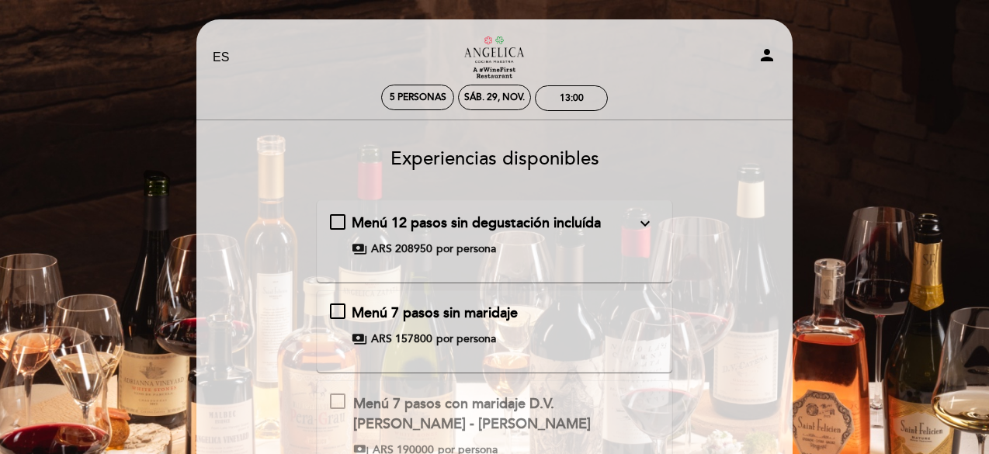
scroll to position [176, 0]
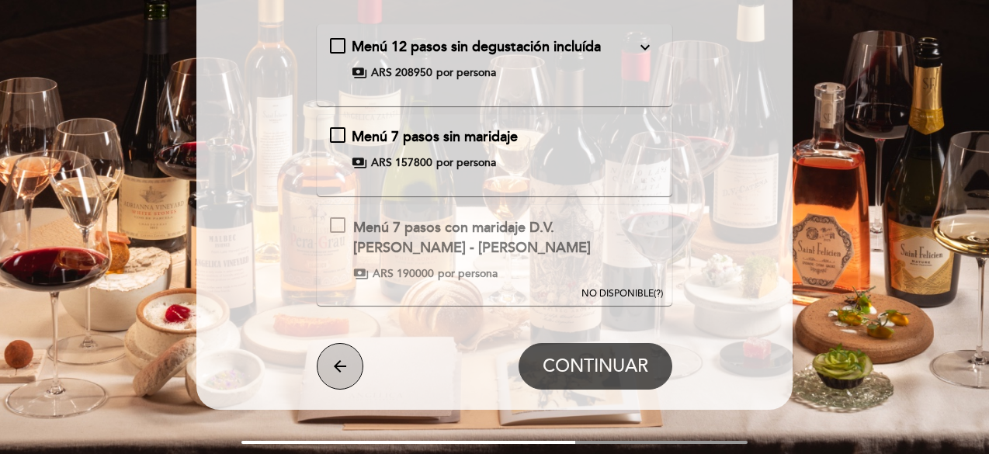
click at [353, 367] on button "arrow_back" at bounding box center [340, 366] width 47 height 47
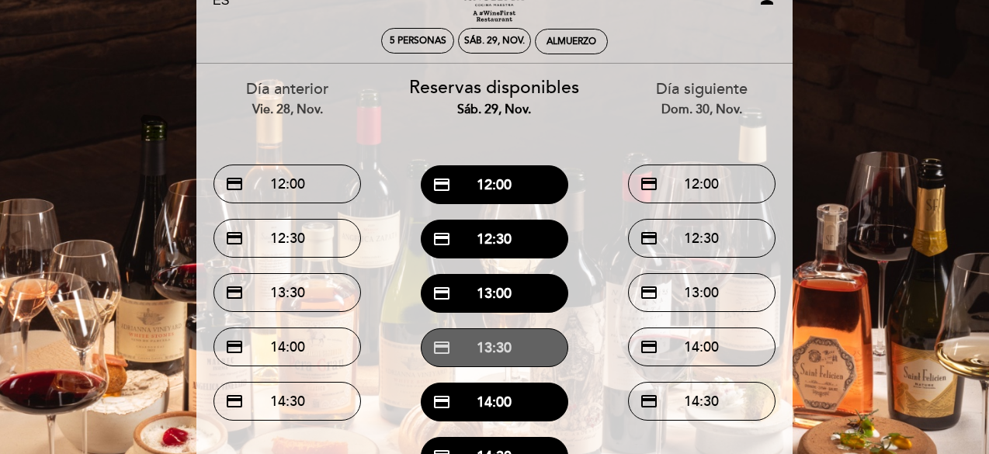
click at [510, 355] on button "credit_card 13:30" at bounding box center [495, 348] width 148 height 39
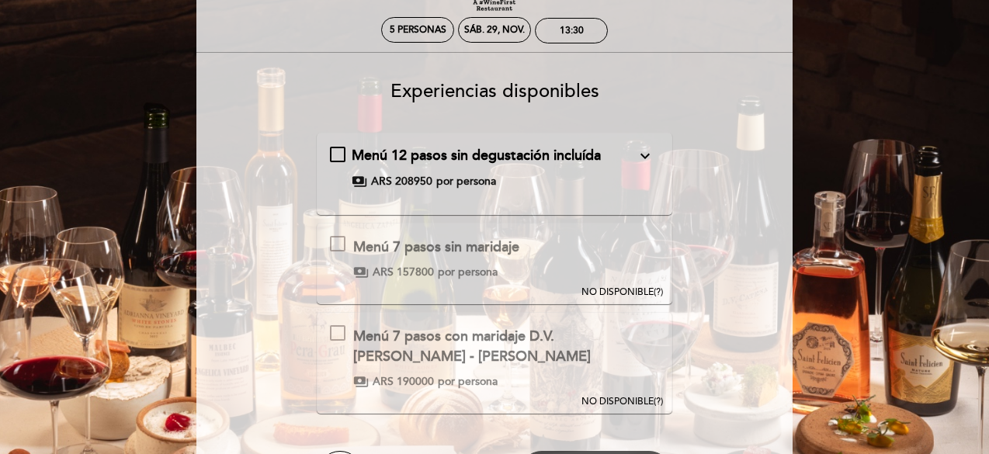
scroll to position [68, 0]
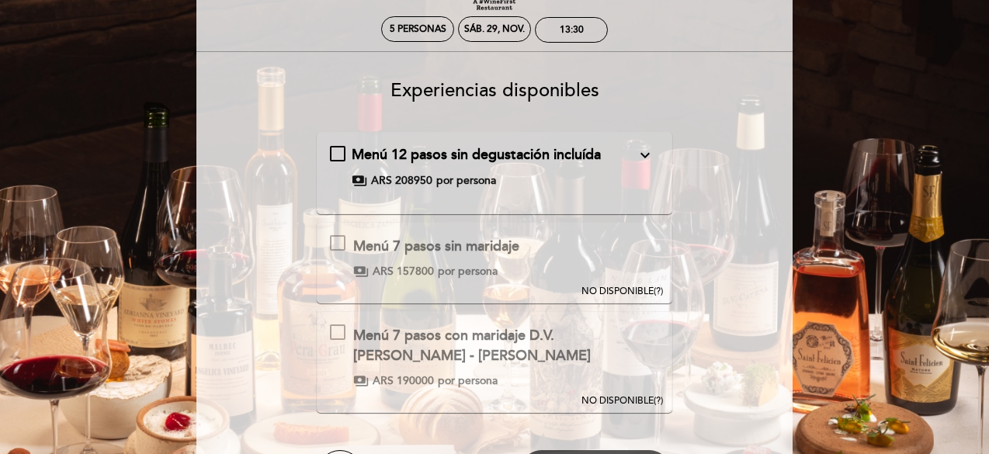
click at [339, 153] on div "Menú 12 pasos sin degustación incluída expand_more Incluye: Menú degustación 12…" at bounding box center [495, 166] width 330 height 43
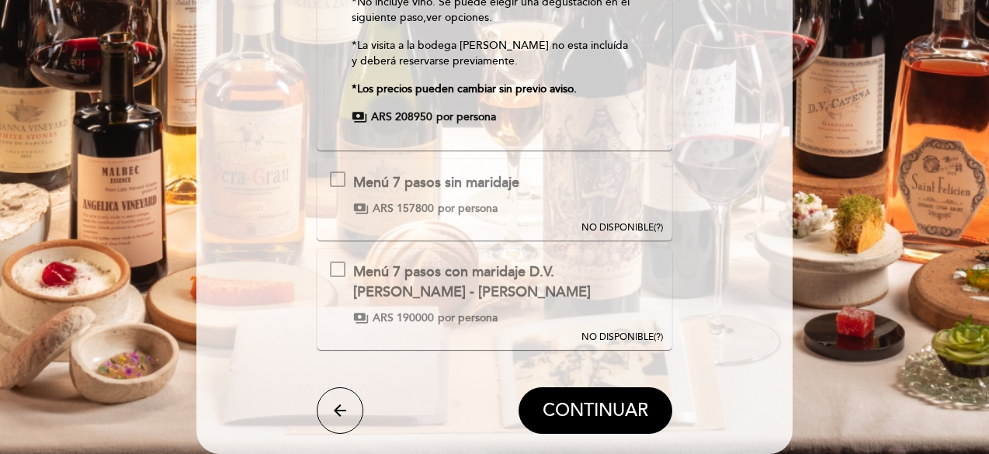
scroll to position [402, 0]
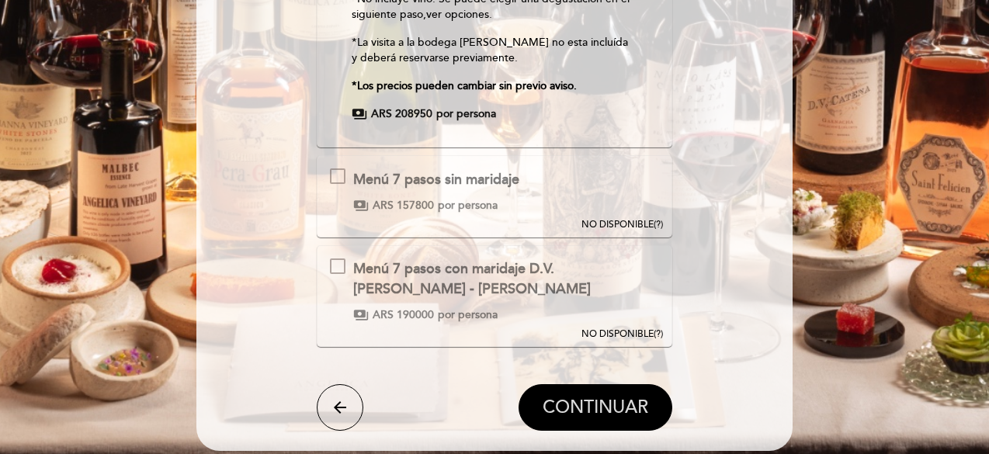
click at [606, 417] on button "CONTINUAR" at bounding box center [596, 407] width 154 height 47
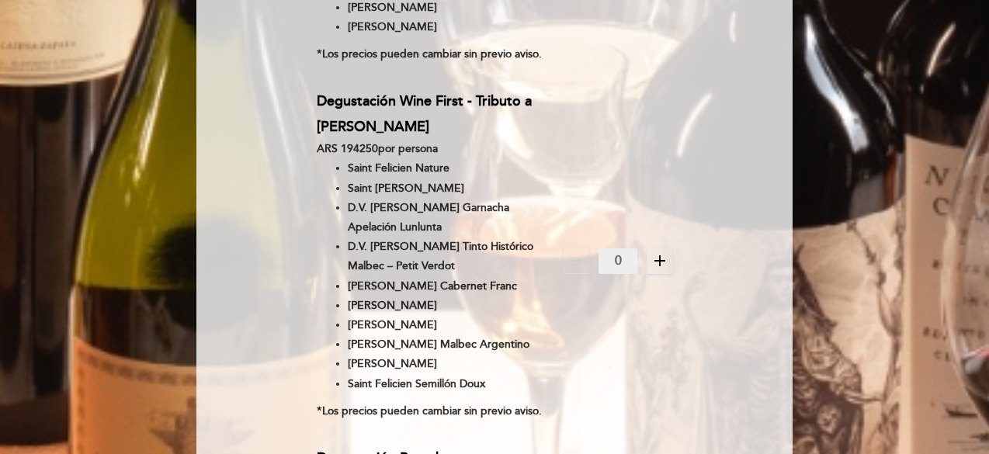
scroll to position [1118, 0]
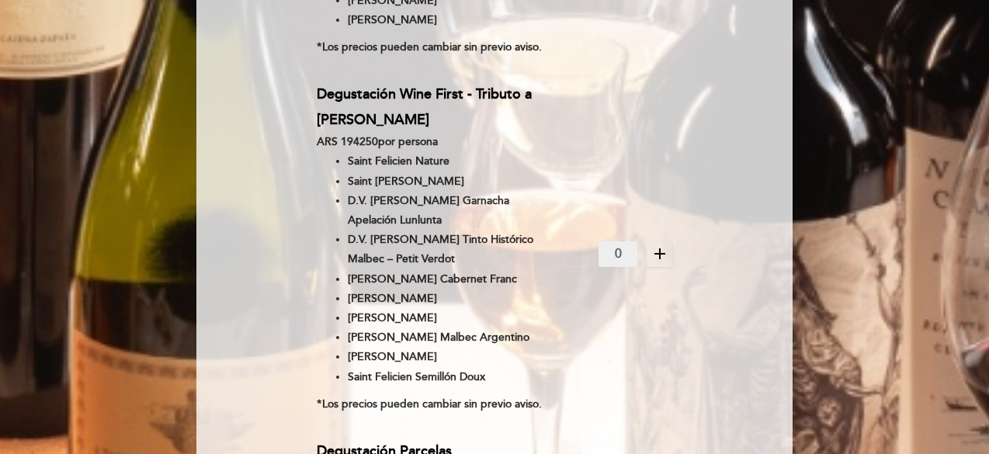
click at [657, 245] on icon "add" at bounding box center [660, 254] width 19 height 19
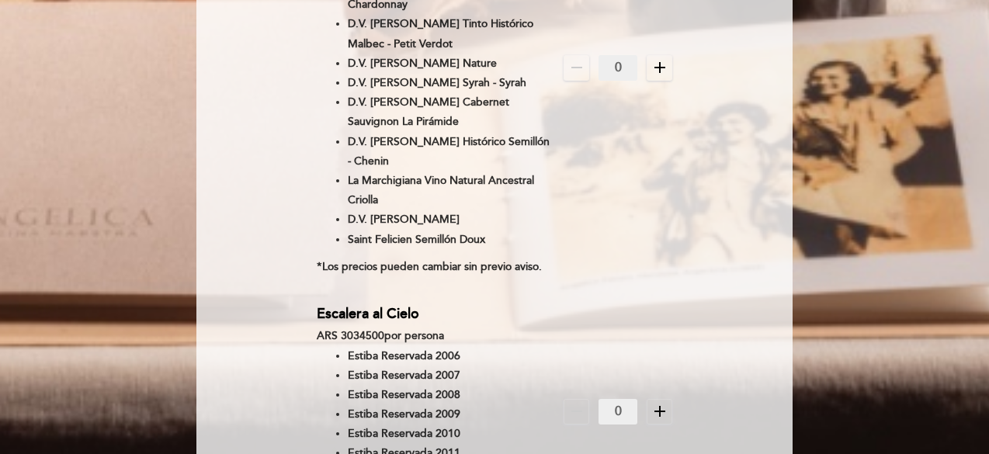
scroll to position [2175, 0]
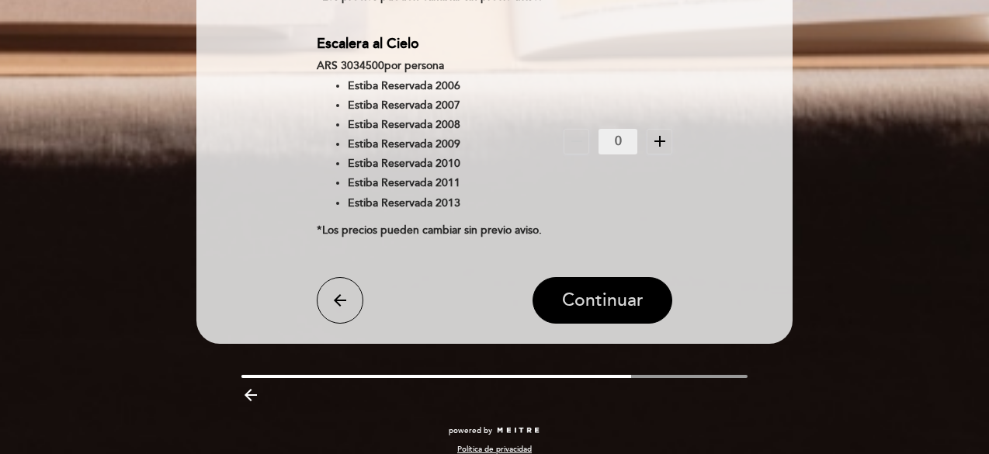
click at [621, 311] on span "Continuar" at bounding box center [603, 301] width 82 height 22
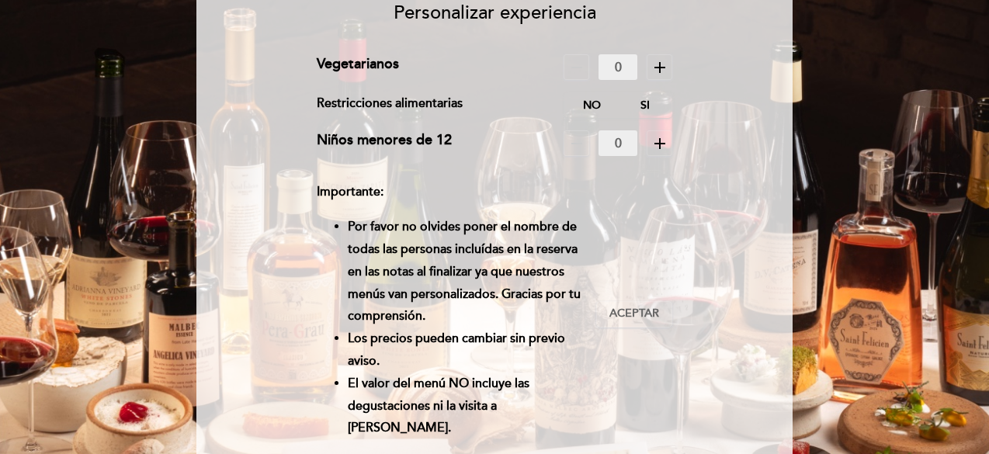
scroll to position [144, 0]
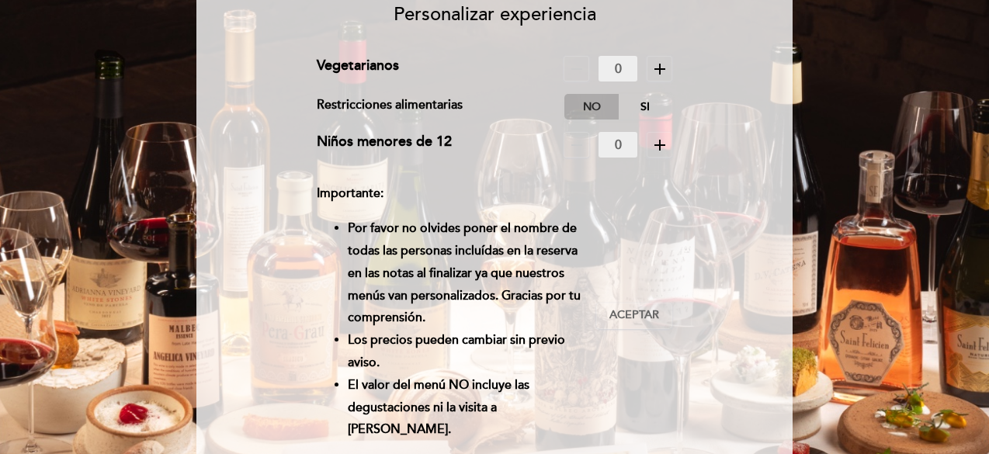
click at [589, 99] on label "No" at bounding box center [592, 107] width 54 height 26
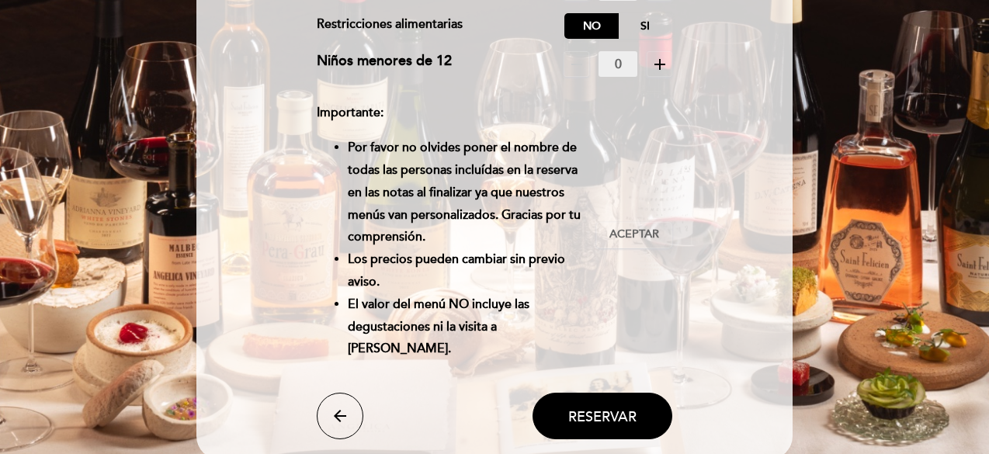
scroll to position [227, 0]
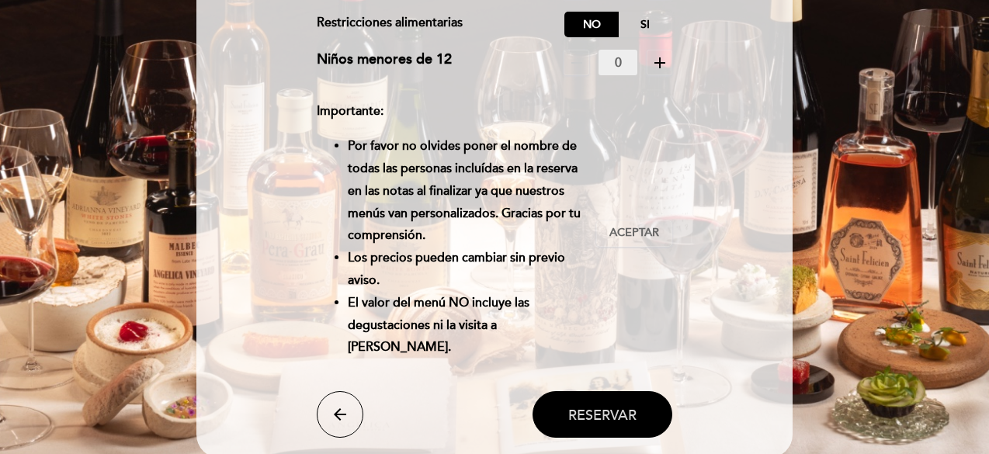
click at [603, 418] on span "Reservar" at bounding box center [603, 414] width 68 height 17
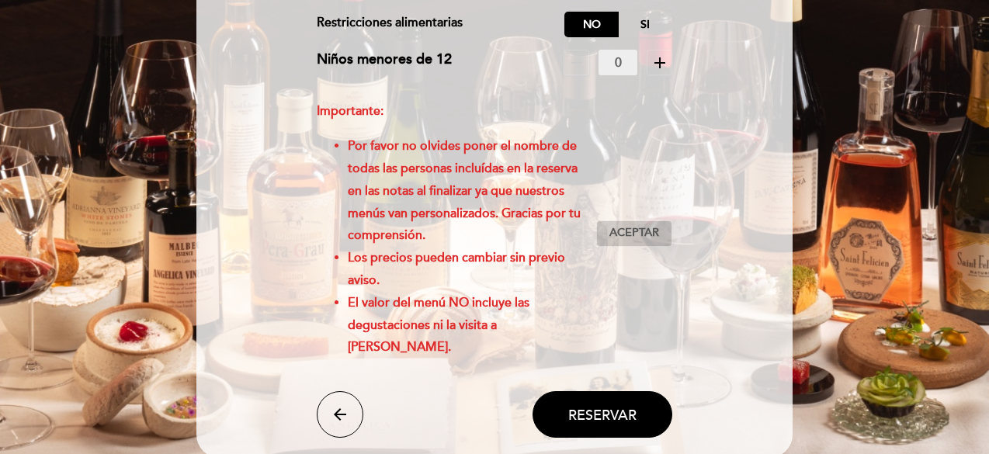
click at [631, 234] on span "Aceptar" at bounding box center [635, 233] width 50 height 16
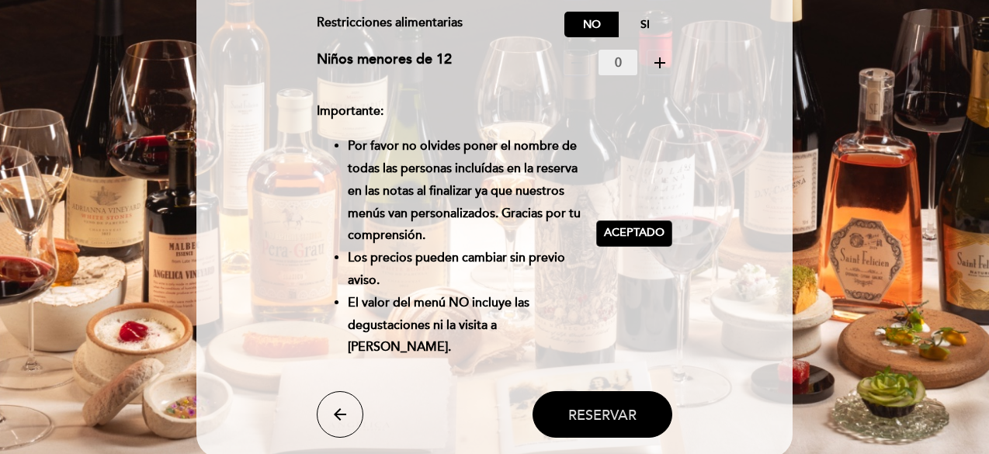
click at [613, 409] on span "Reservar" at bounding box center [603, 414] width 68 height 17
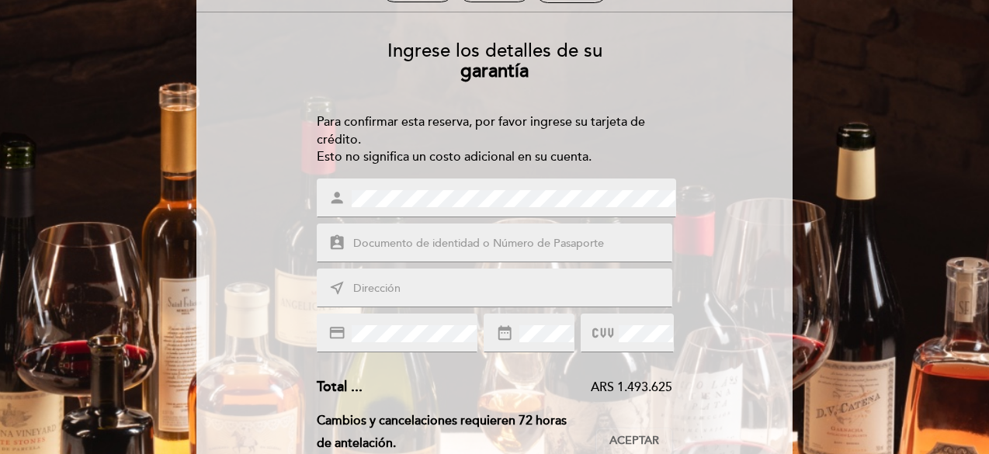
scroll to position [117, 0]
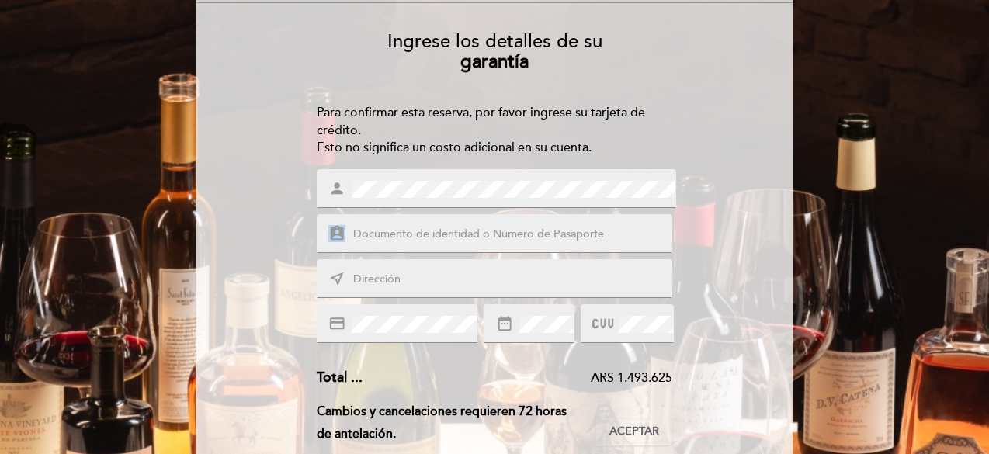
drag, startPoint x: 697, startPoint y: 224, endPoint x: 706, endPoint y: 204, distance: 21.2
click at [706, 204] on div "Ingrese los detalles de su garantía Para confirmar esta reserva, por favor ingr…" at bounding box center [494, 380] width 575 height 723
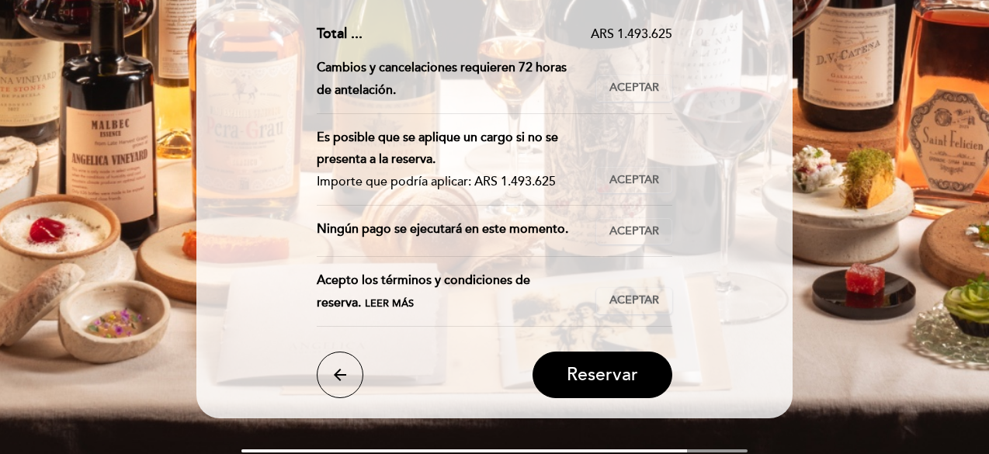
scroll to position [461, 0]
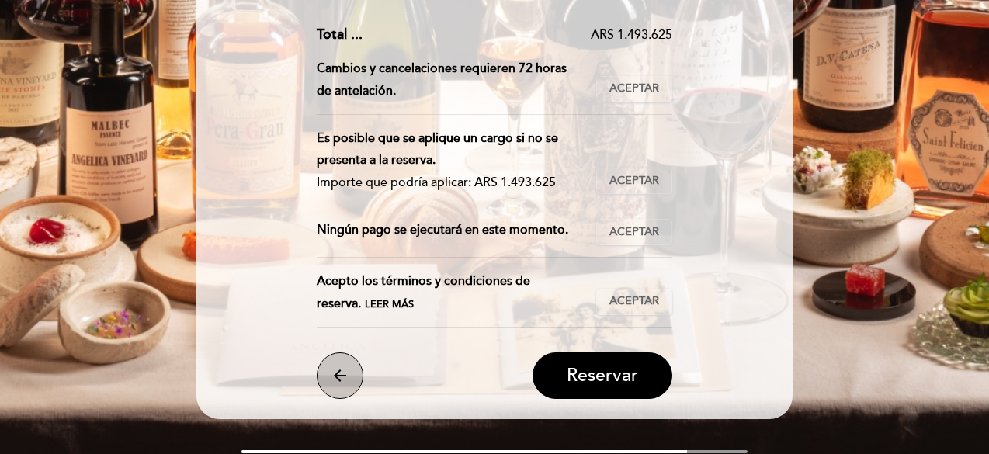
click at [336, 368] on icon "arrow_back" at bounding box center [340, 376] width 19 height 19
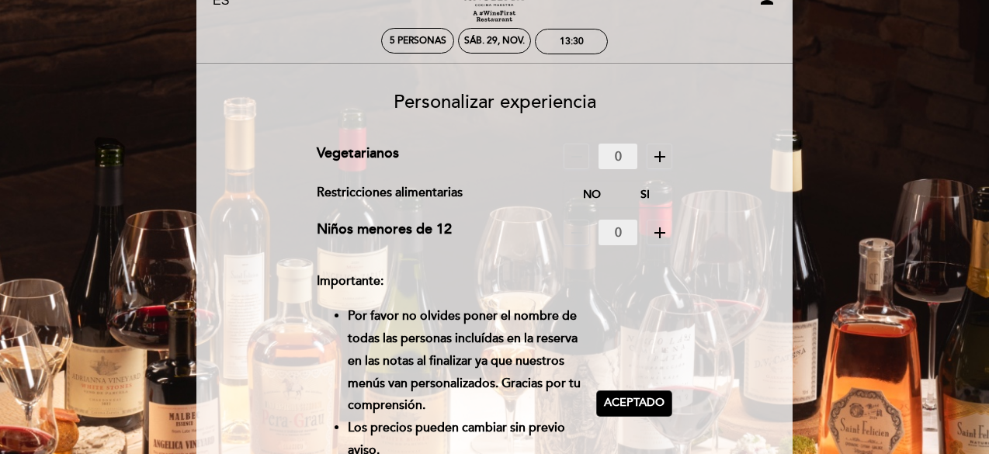
scroll to position [357, 0]
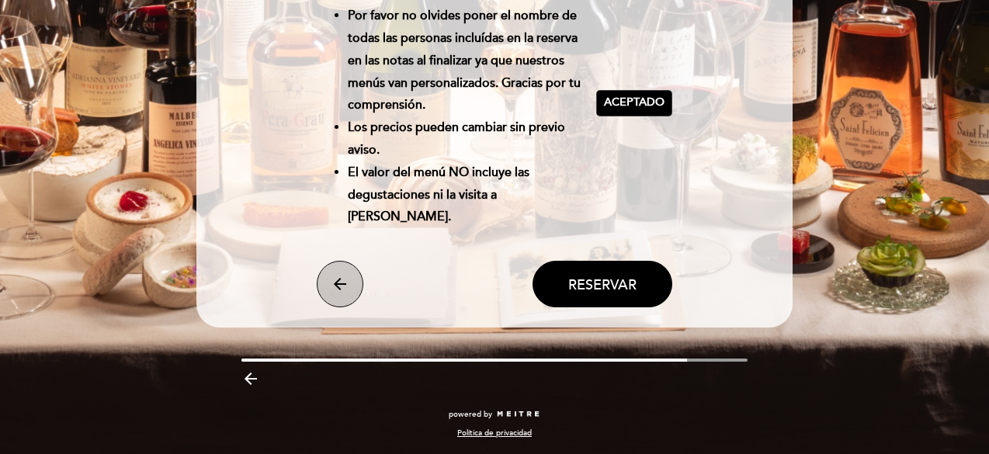
click at [351, 279] on button "arrow_back" at bounding box center [340, 284] width 47 height 47
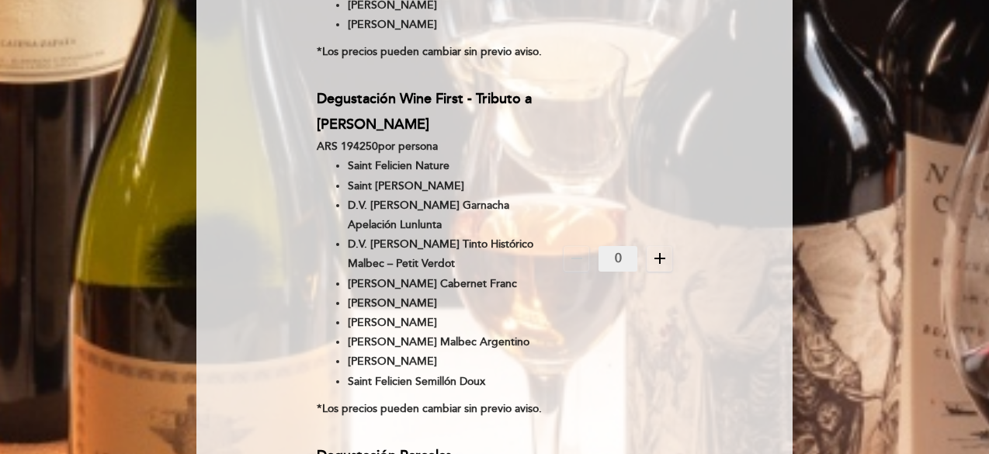
scroll to position [1113, 0]
click at [659, 250] on icon "add" at bounding box center [660, 259] width 19 height 19
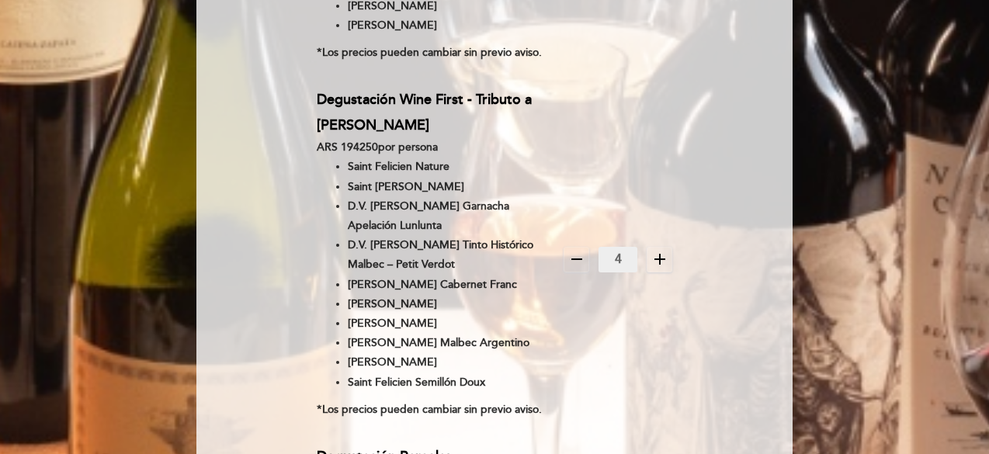
click at [659, 250] on icon "add" at bounding box center [660, 259] width 19 height 19
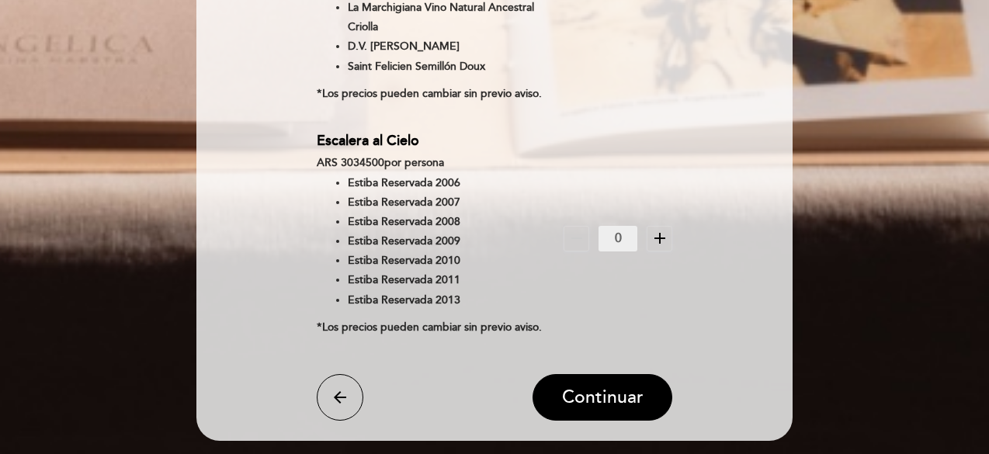
scroll to position [2207, 0]
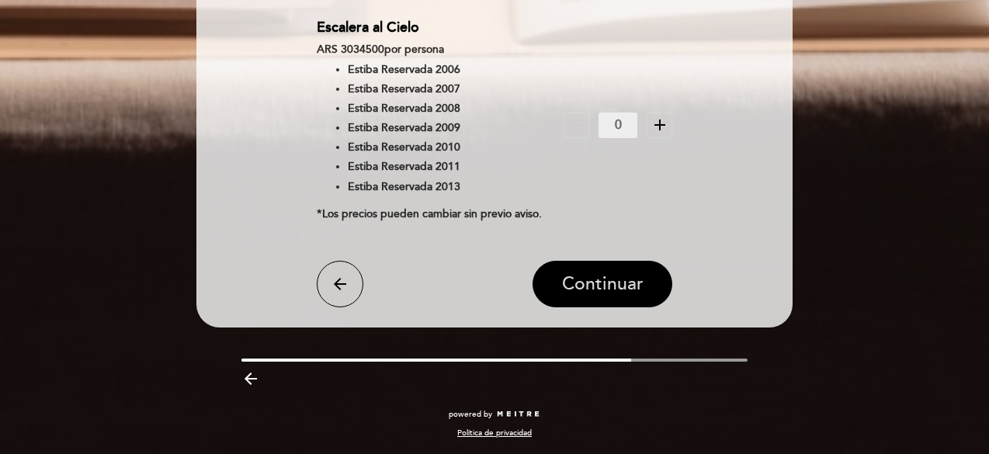
click at [620, 293] on span "Continuar" at bounding box center [603, 284] width 82 height 22
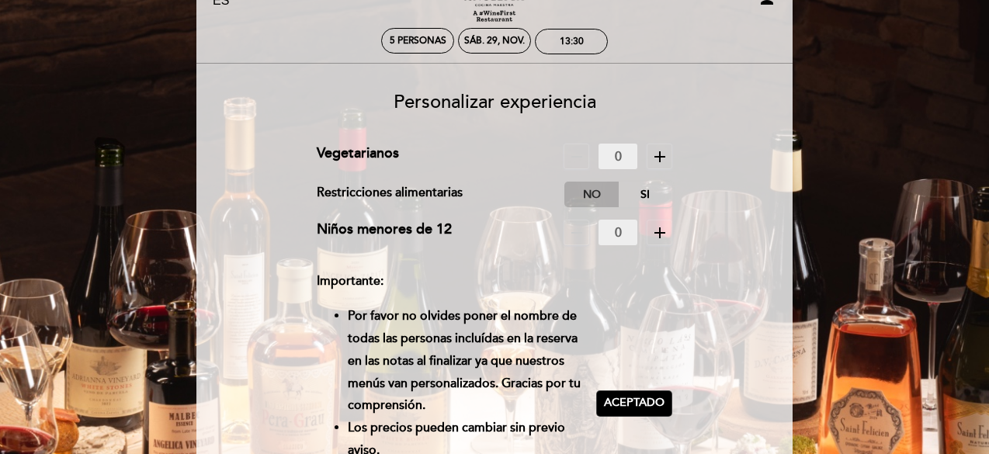
click at [587, 182] on label "No" at bounding box center [592, 195] width 54 height 26
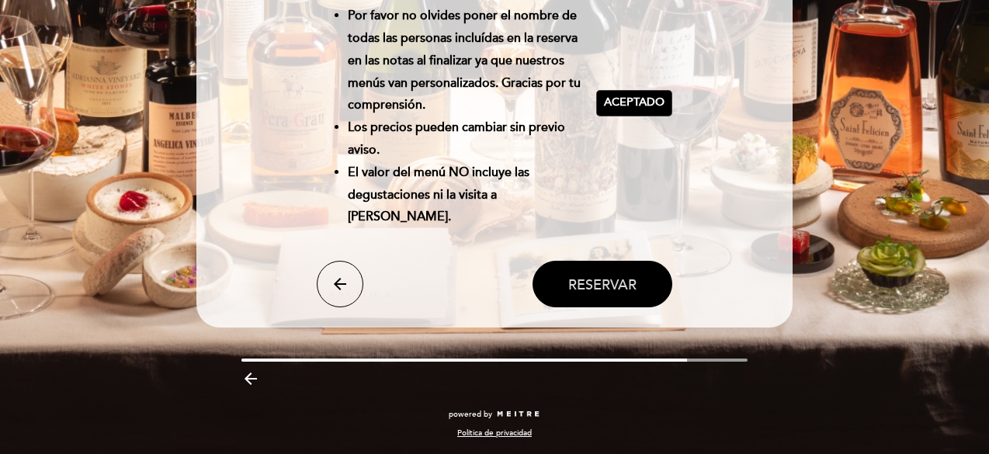
click at [626, 293] on span "Reservar" at bounding box center [603, 284] width 68 height 17
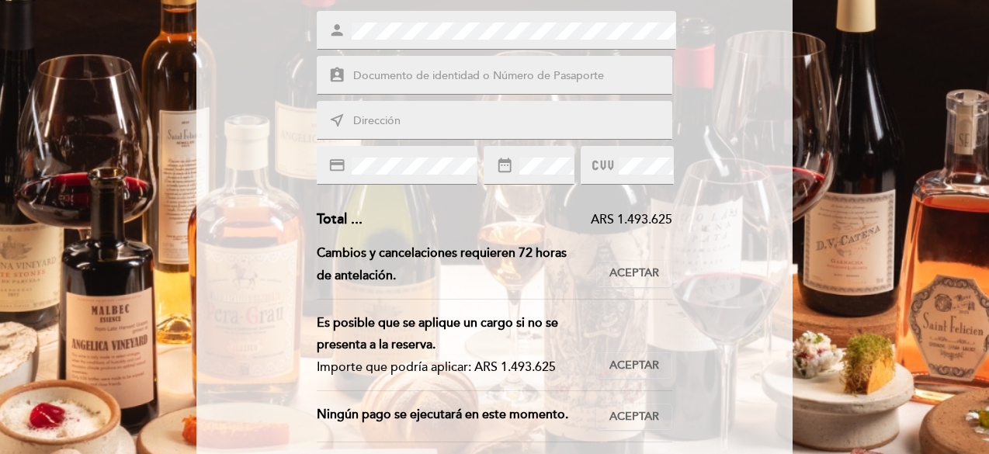
scroll to position [283, 0]
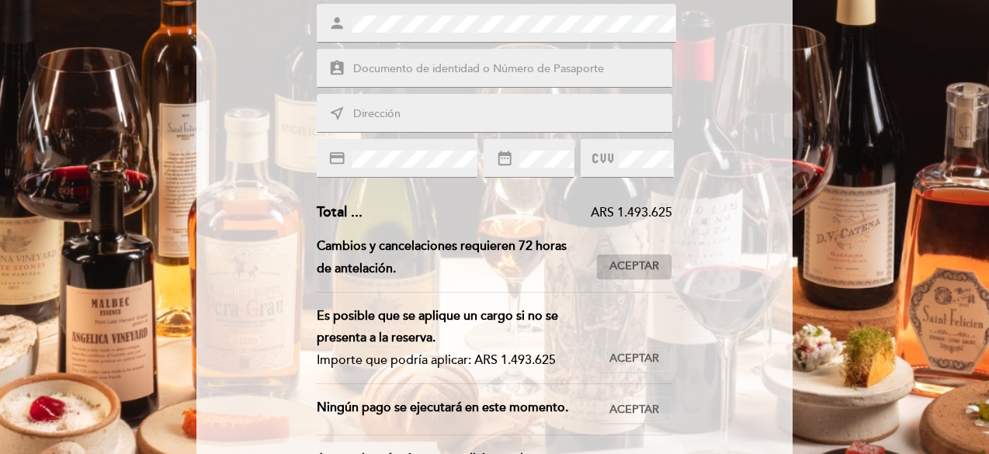
click at [617, 266] on span "Aceptar" at bounding box center [635, 267] width 50 height 16
click at [642, 356] on span "Aceptar" at bounding box center [635, 359] width 50 height 16
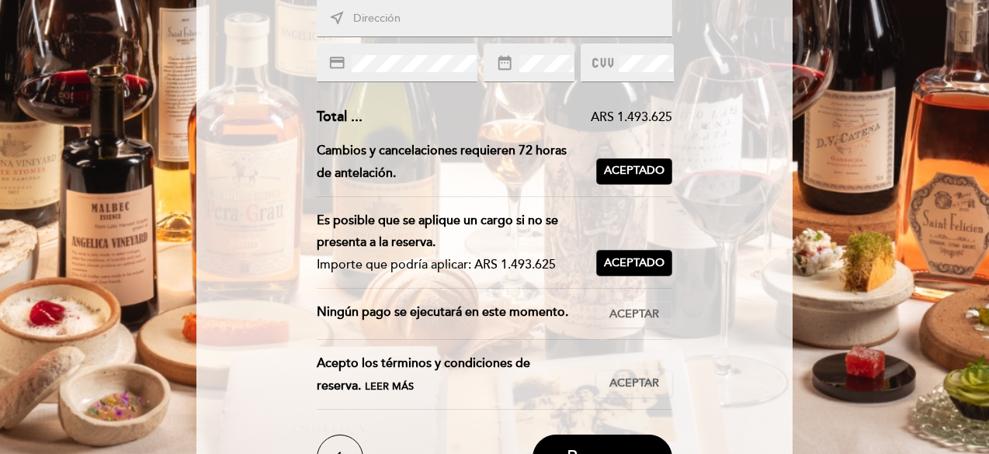
scroll to position [384, 0]
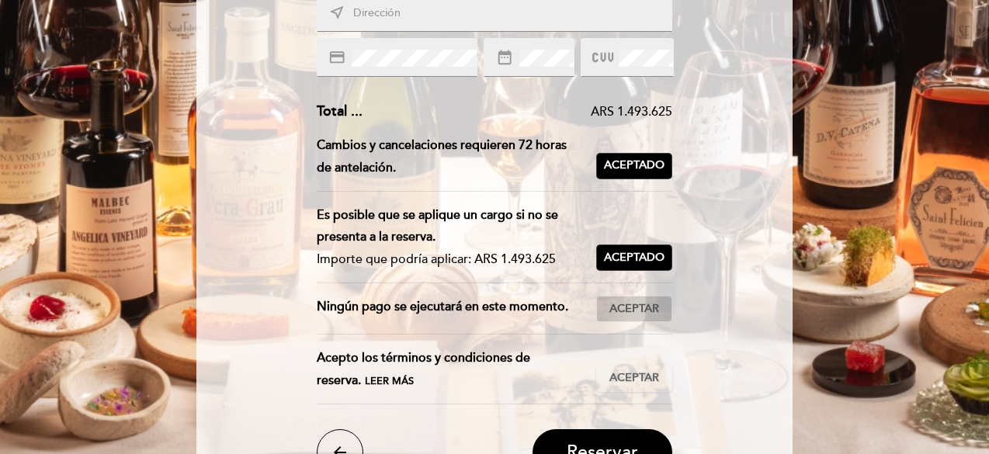
click at [642, 311] on span "Aceptar" at bounding box center [635, 309] width 50 height 16
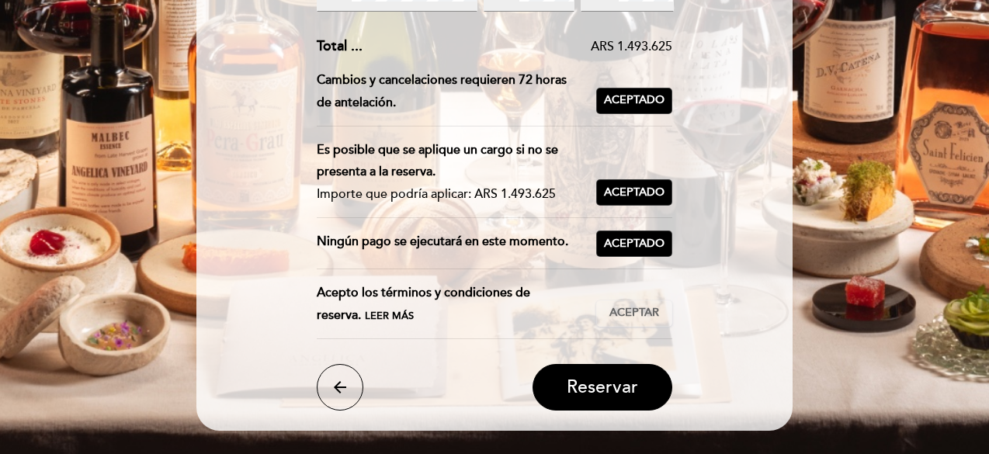
scroll to position [450, 0]
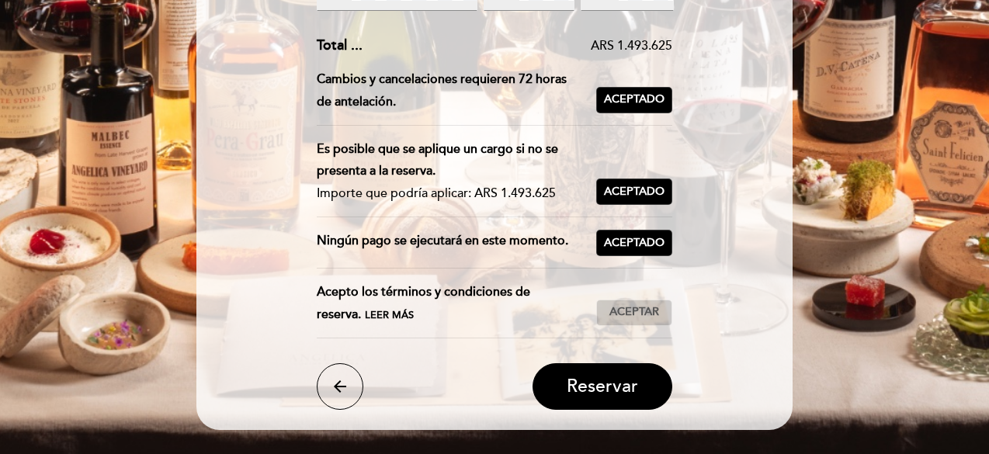
click at [638, 311] on span "Aceptar" at bounding box center [635, 312] width 50 height 16
click at [593, 386] on span "Reservar" at bounding box center [602, 387] width 71 height 22
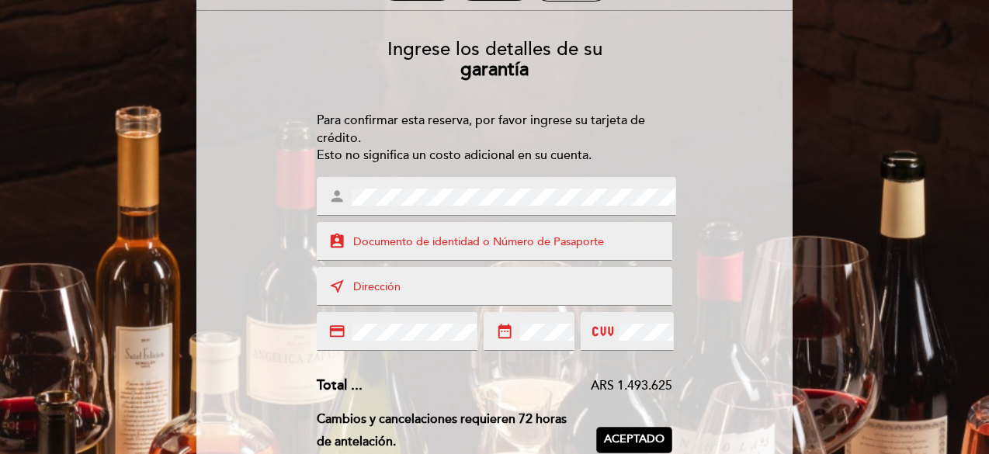
scroll to position [109, 0]
click at [591, 240] on input "text" at bounding box center [513, 244] width 323 height 18
type input "4593540006697049"
click at [576, 210] on div "person" at bounding box center [497, 197] width 360 height 39
click at [530, 287] on input "text" at bounding box center [513, 289] width 323 height 18
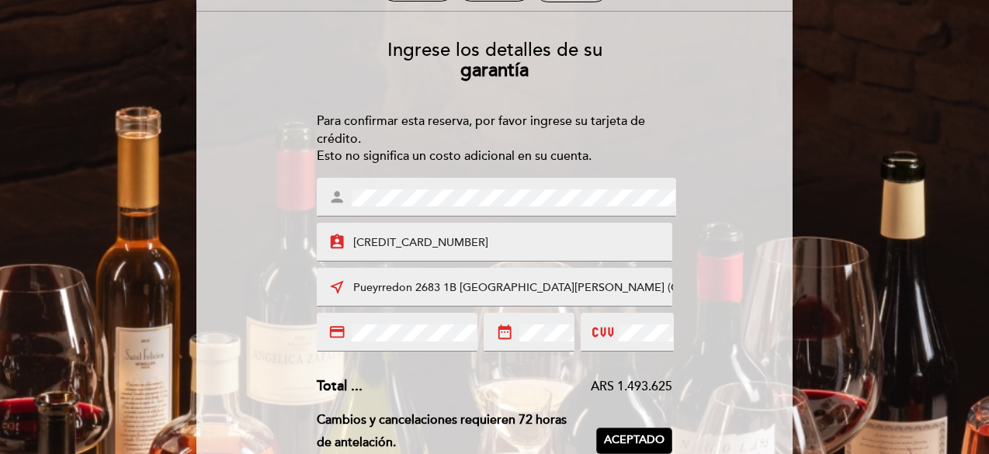
type input "Pueyrredon 2683 1B Villa Ballester (CP1653)"
click at [478, 237] on input "4593540006697049" at bounding box center [513, 244] width 323 height 18
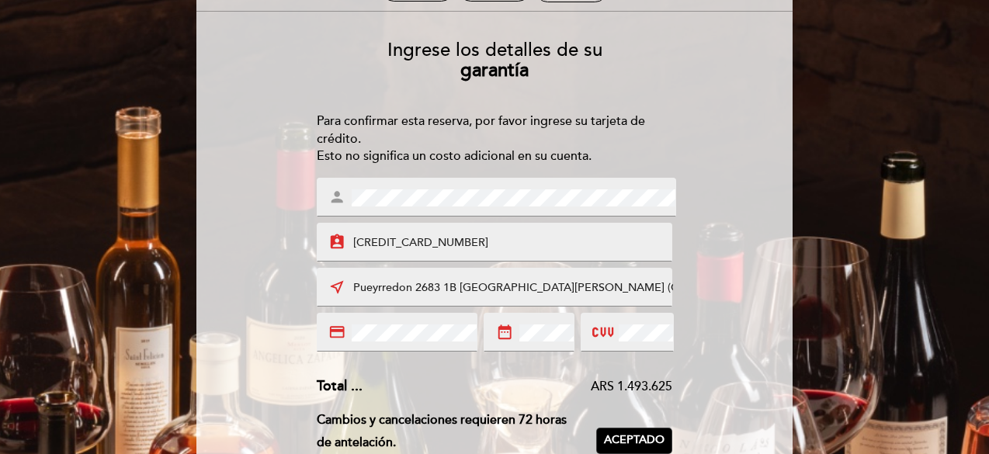
click at [478, 237] on input "4593540006697049" at bounding box center [513, 244] width 323 height 18
click at [441, 248] on input "4593540006697049" at bounding box center [513, 244] width 323 height 18
click at [482, 241] on input "4593540006697049" at bounding box center [513, 244] width 323 height 18
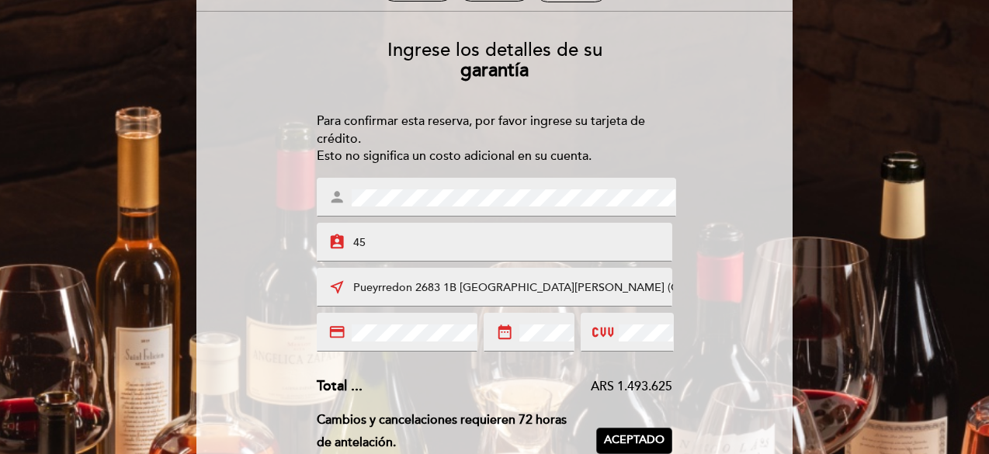
type input "4"
type input "25340032"
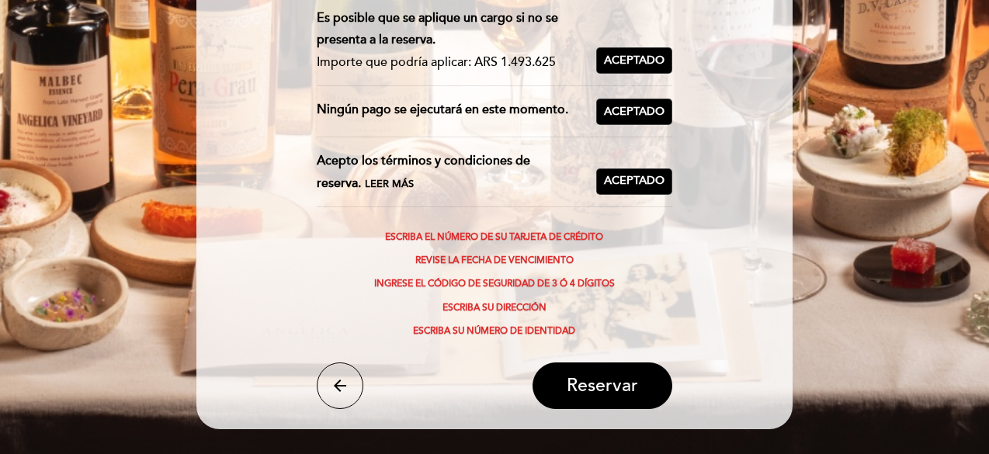
scroll to position [582, 0]
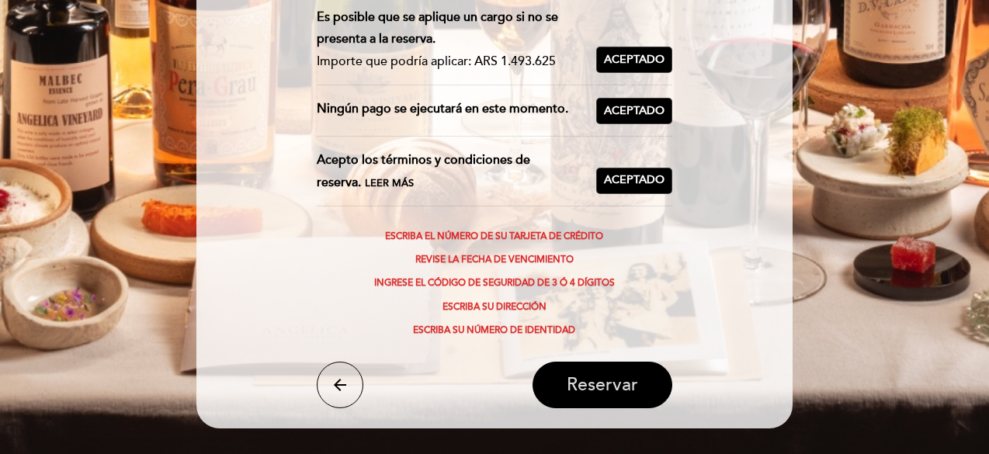
click at [618, 374] on span "Reservar" at bounding box center [602, 385] width 71 height 22
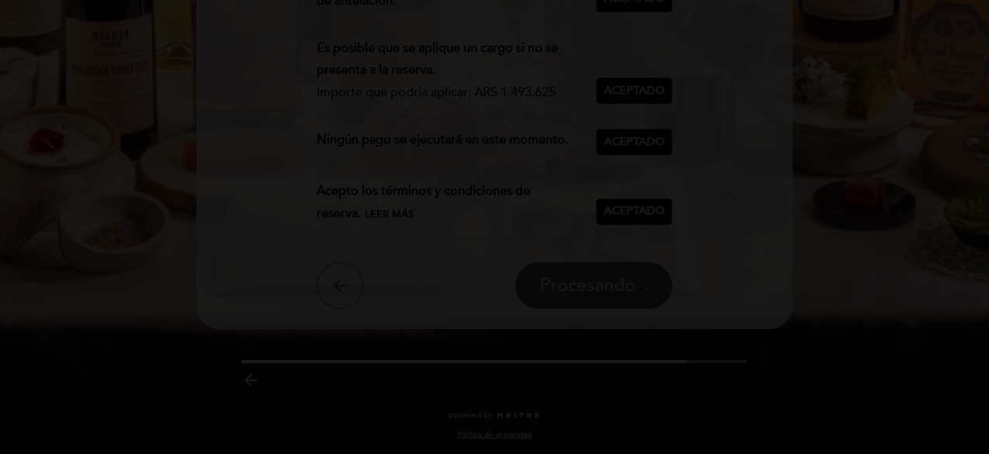
scroll to position [0, 0]
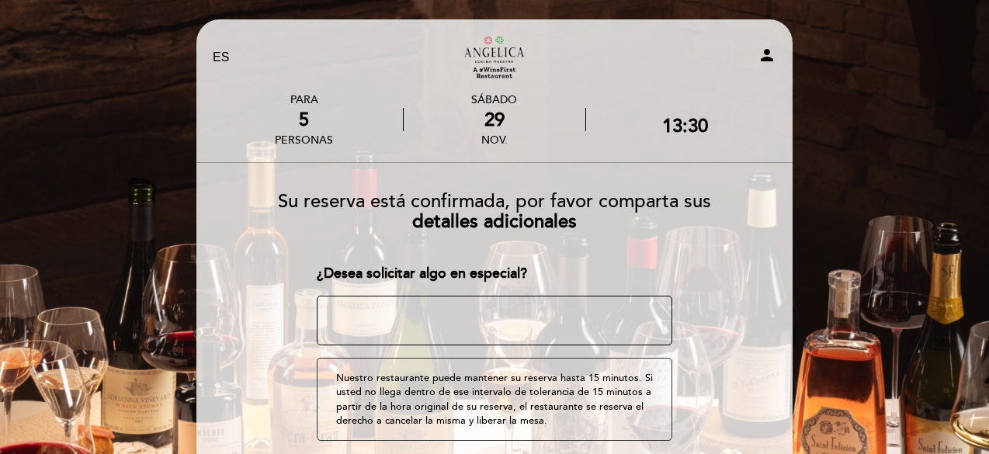
click at [541, 311] on textarea at bounding box center [495, 321] width 356 height 50
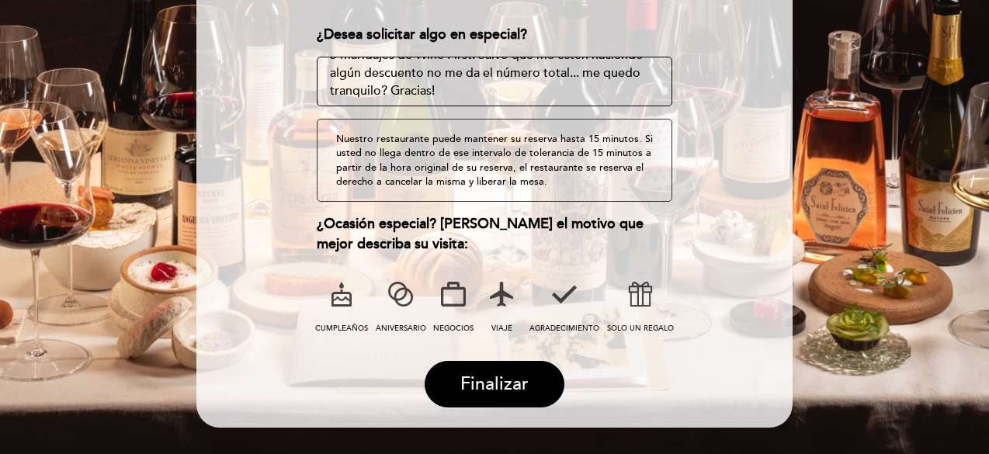
scroll to position [240, 0]
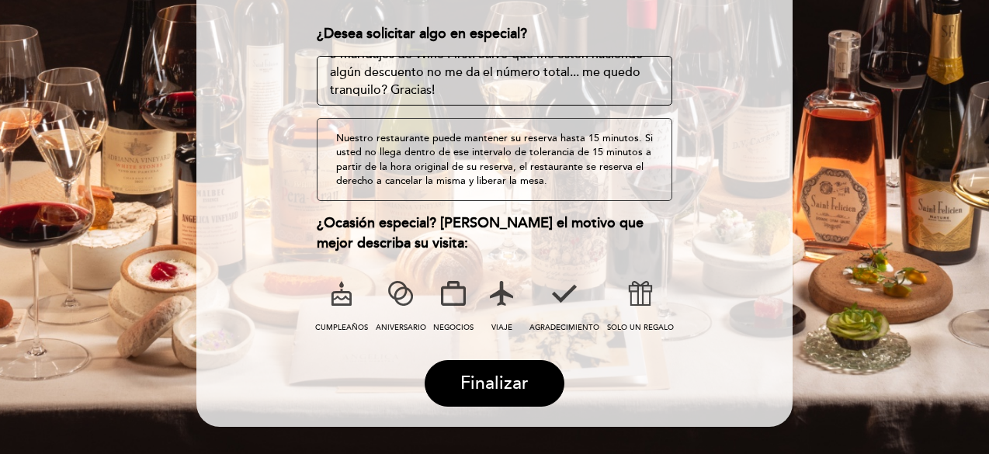
type textarea "Buenas tardes! Estimo que el importe de $1.493.000 es a modo de reserva, no? Po…"
click at [345, 302] on icon at bounding box center [342, 293] width 40 height 40
click at [496, 374] on span "Finalizar" at bounding box center [495, 384] width 68 height 22
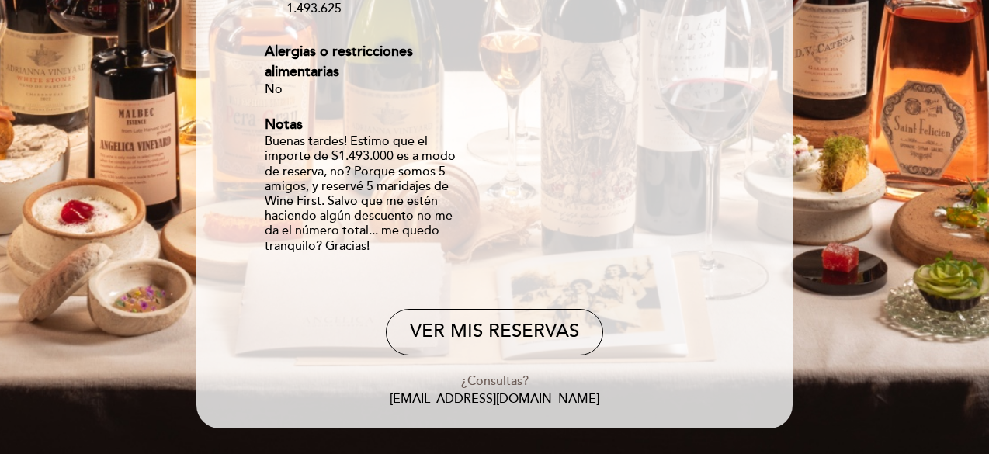
scroll to position [427, 0]
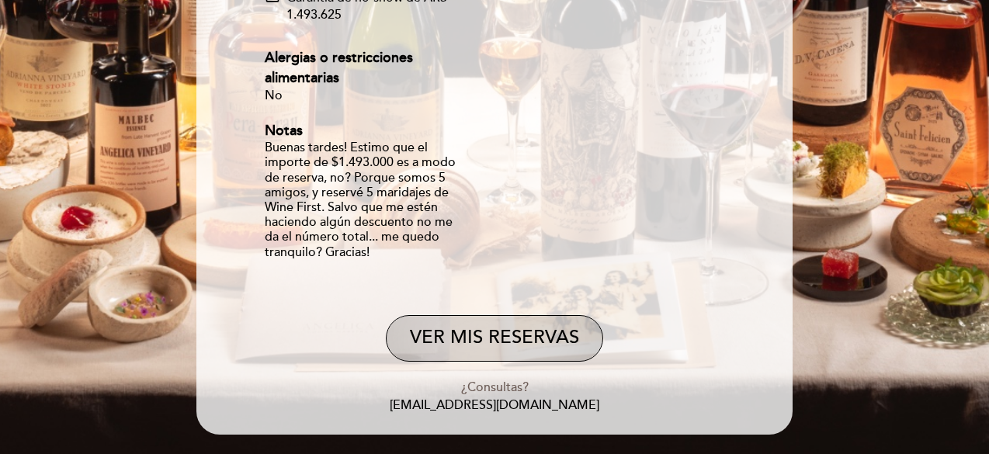
click at [497, 343] on button "VER MIS RESERVAS" at bounding box center [494, 338] width 217 height 47
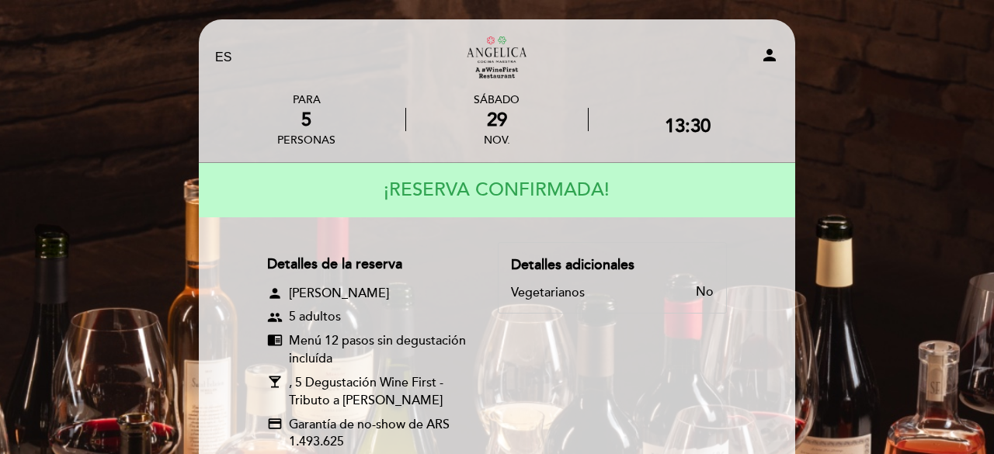
select select "es"
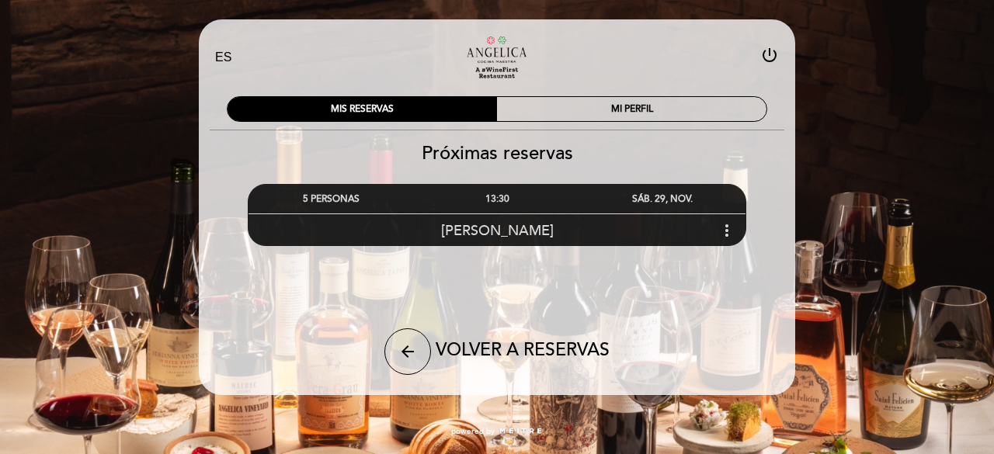
click at [522, 197] on div "13:30" at bounding box center [496, 199] width 165 height 29
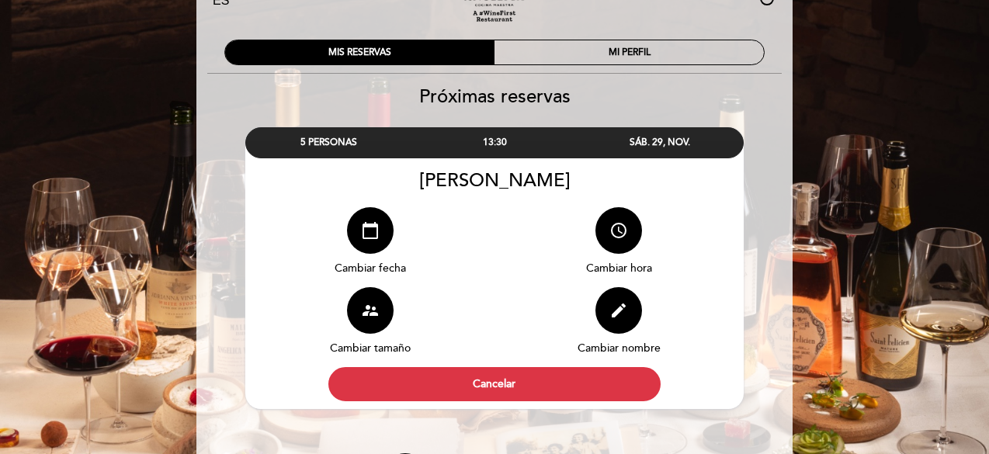
scroll to position [62, 0]
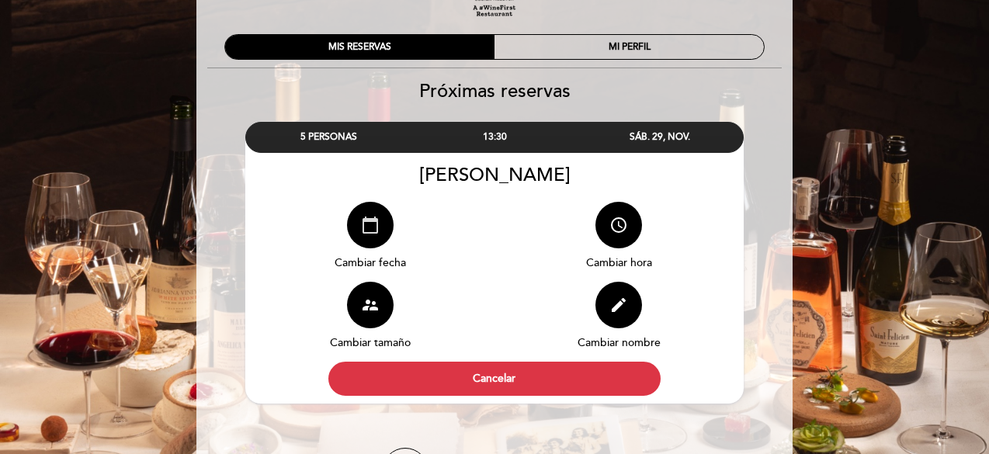
click at [369, 234] on icon "calendar_today" at bounding box center [370, 225] width 19 height 19
select select "es"
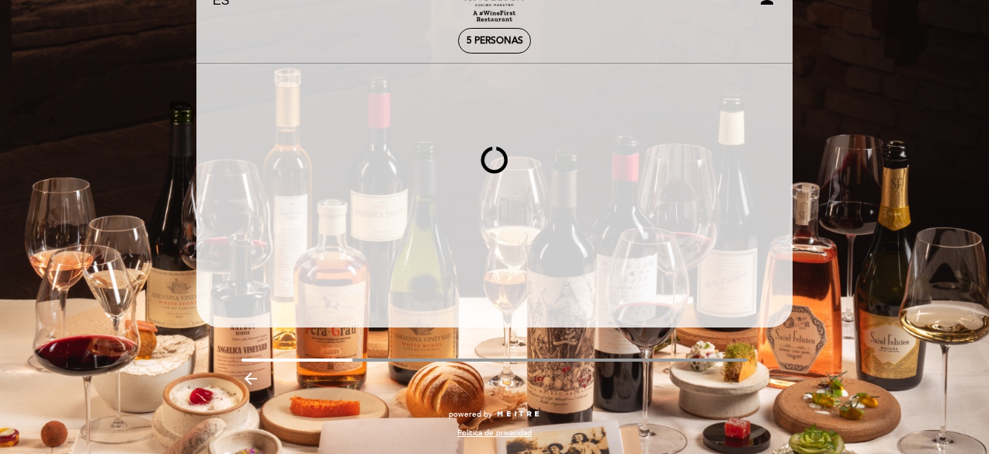
scroll to position [120, 0]
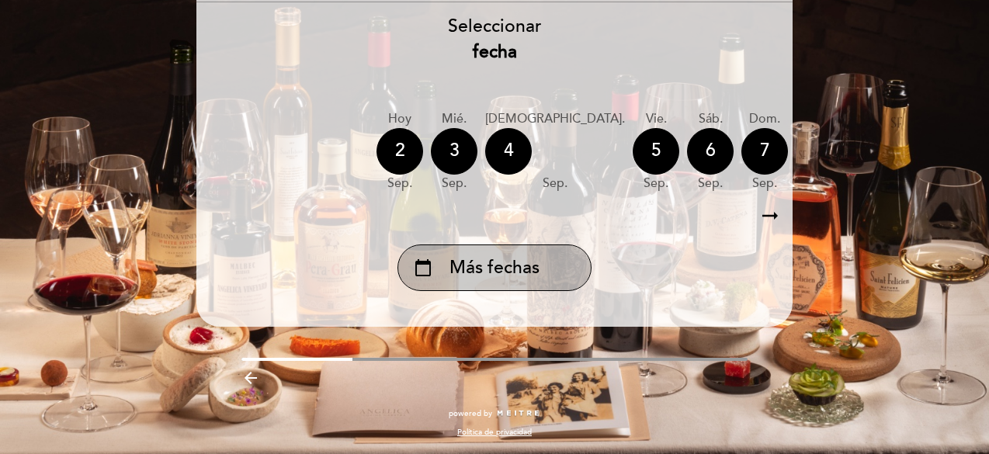
click at [466, 262] on span "Más fechas" at bounding box center [495, 269] width 90 height 26
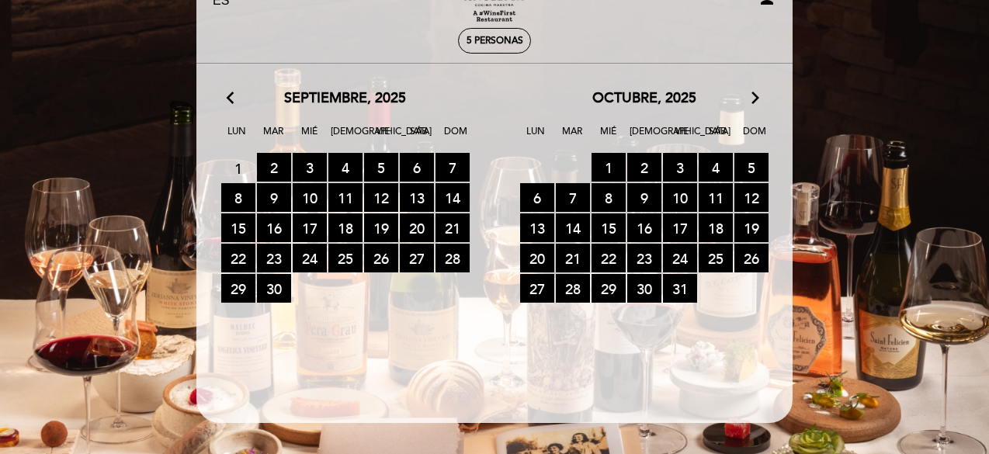
click at [755, 97] on icon "arrow_forward_ios" at bounding box center [756, 99] width 14 height 20
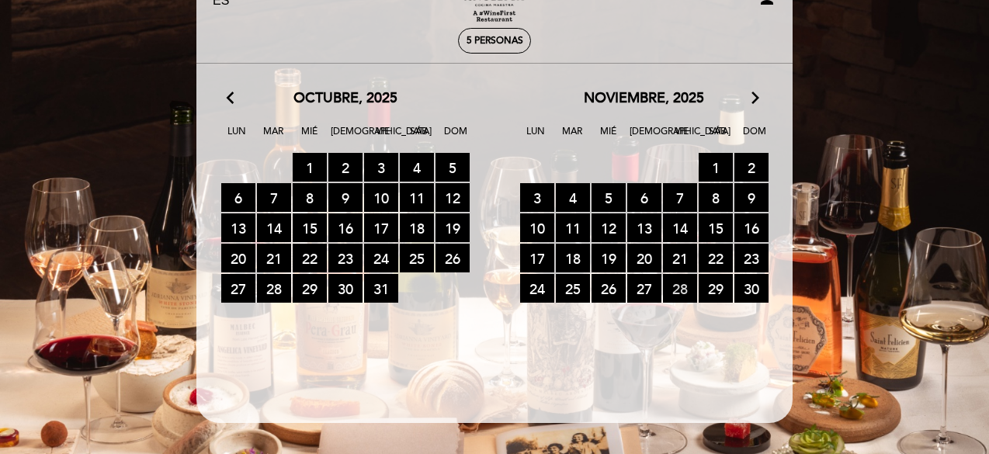
click at [676, 289] on span "28 RESERVAS DISPONIBLES" at bounding box center [680, 288] width 34 height 29
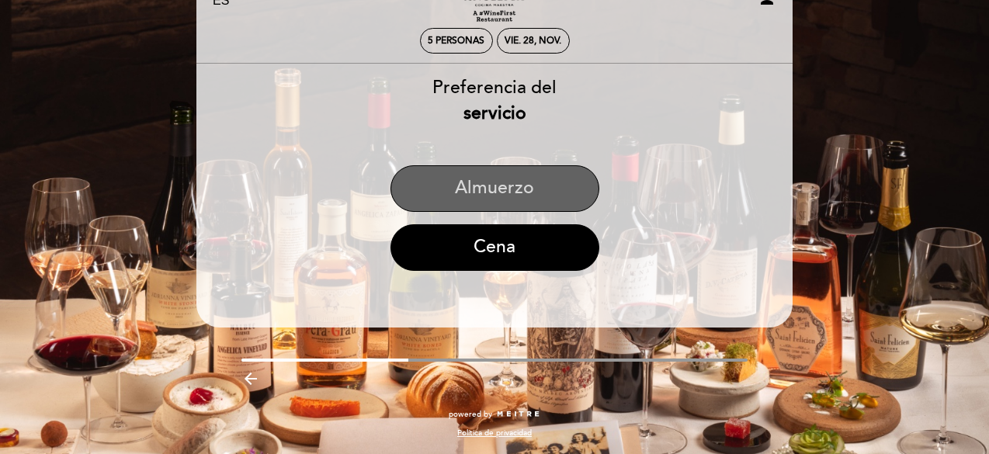
click at [497, 186] on button "Almuerzo" at bounding box center [495, 188] width 209 height 47
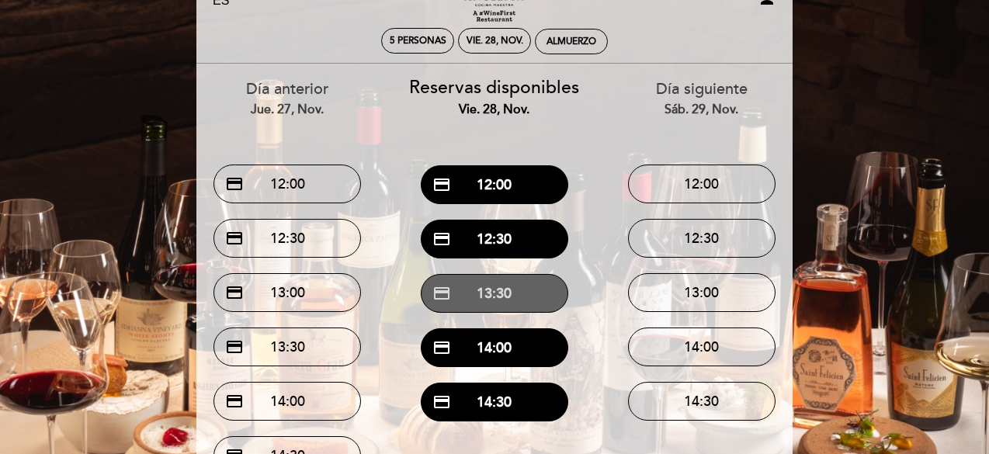
click at [516, 289] on button "credit_card 13:30" at bounding box center [495, 293] width 148 height 39
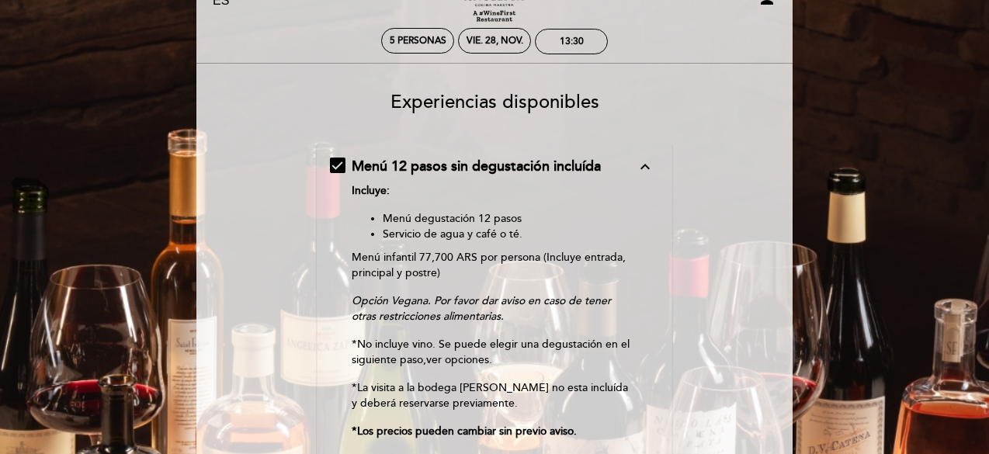
scroll to position [0, 0]
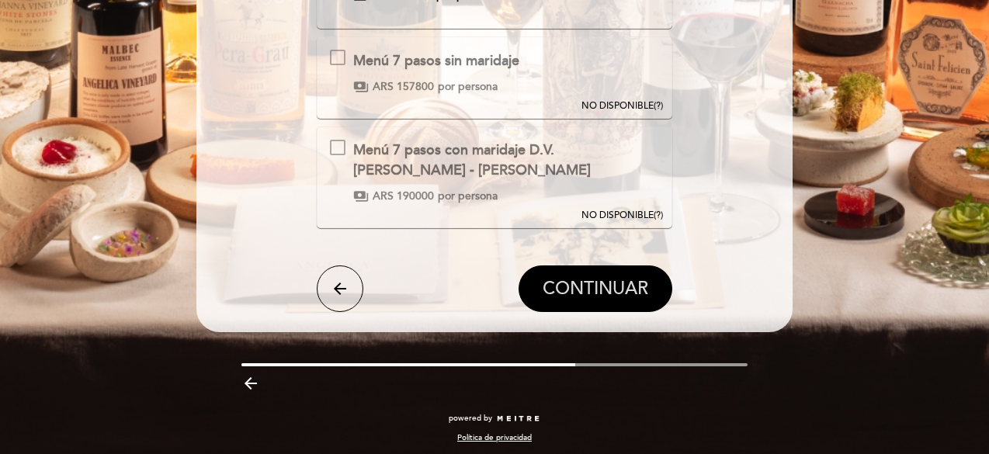
click at [559, 290] on span "CONTINUAR" at bounding box center [596, 289] width 106 height 22
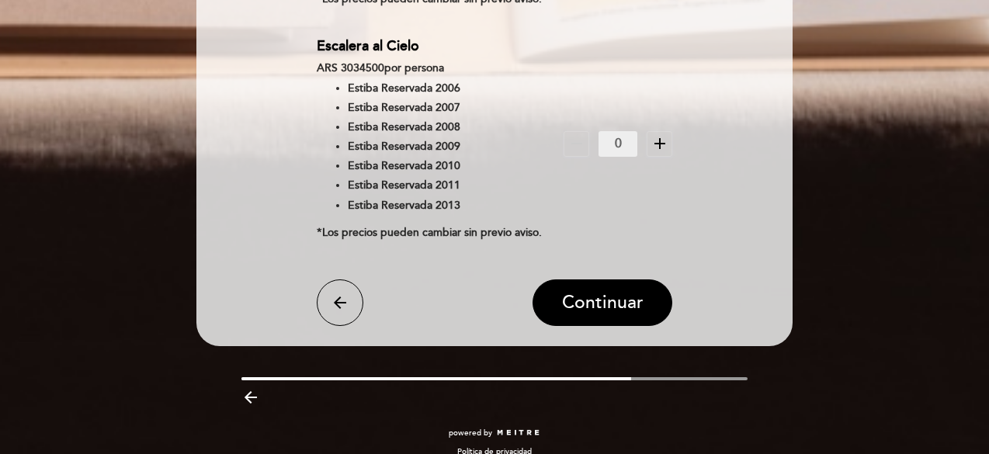
scroll to position [2207, 0]
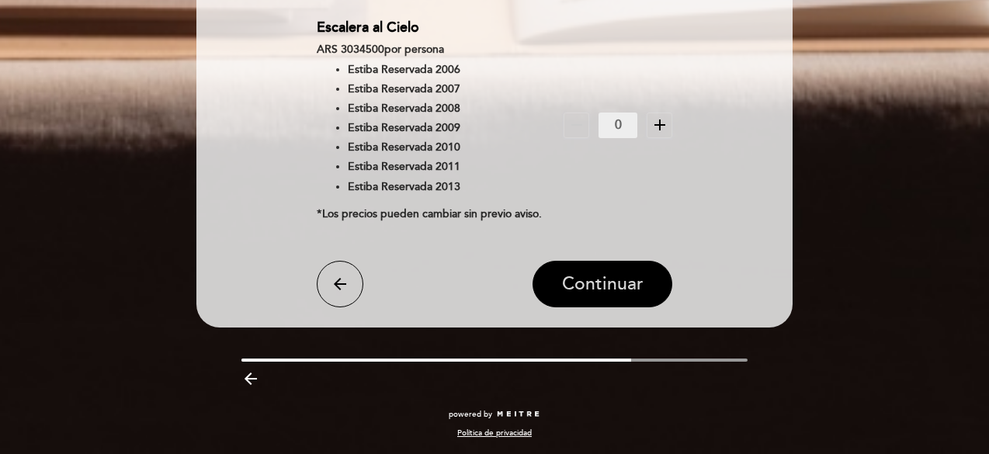
click at [579, 293] on span "Continuar" at bounding box center [603, 284] width 82 height 22
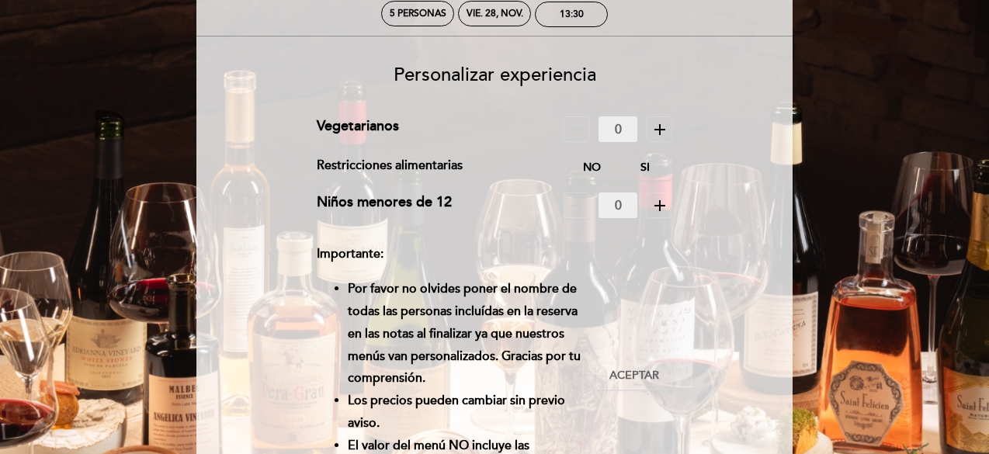
scroll to position [87, 0]
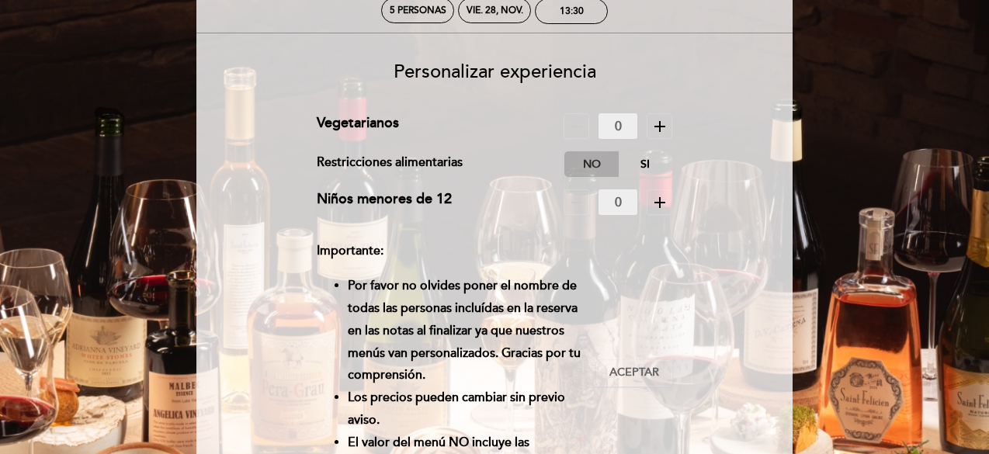
click at [590, 165] on label "No" at bounding box center [592, 164] width 54 height 26
click at [621, 371] on span "Aceptar" at bounding box center [635, 373] width 50 height 16
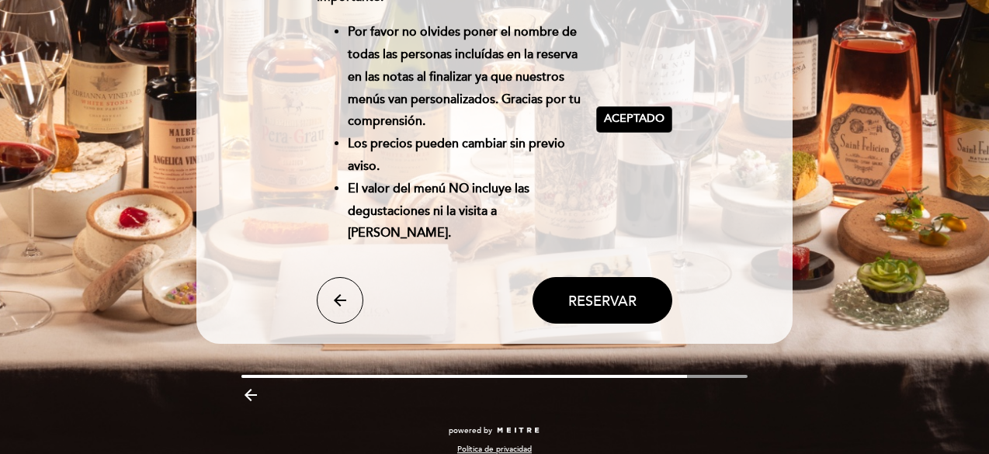
scroll to position [357, 0]
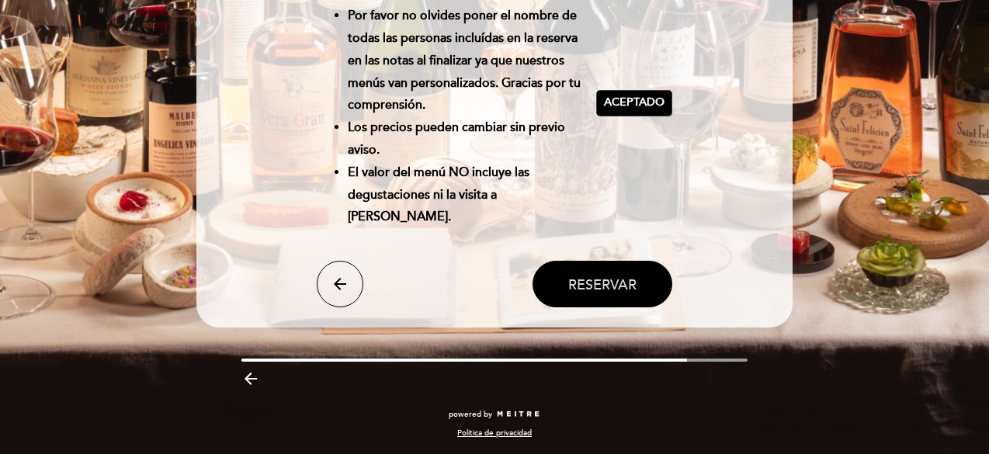
click at [614, 274] on button "Reservar" at bounding box center [603, 284] width 140 height 47
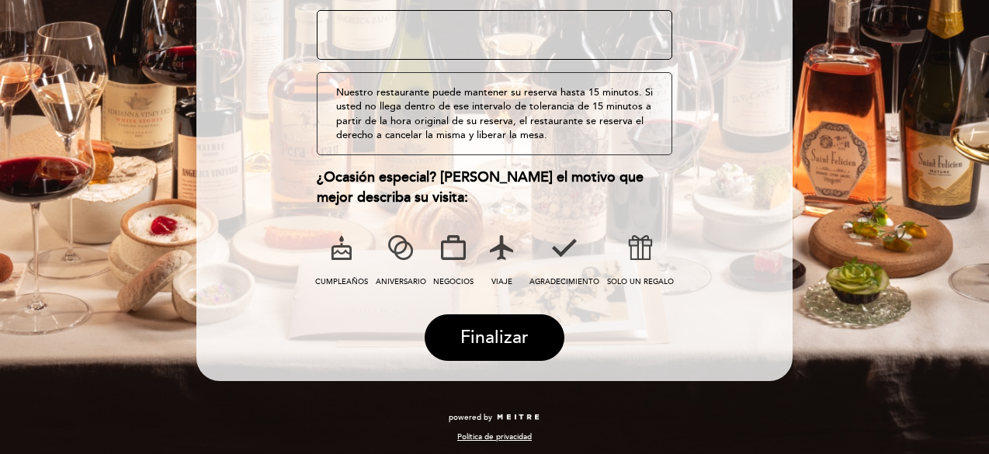
scroll to position [287, 0]
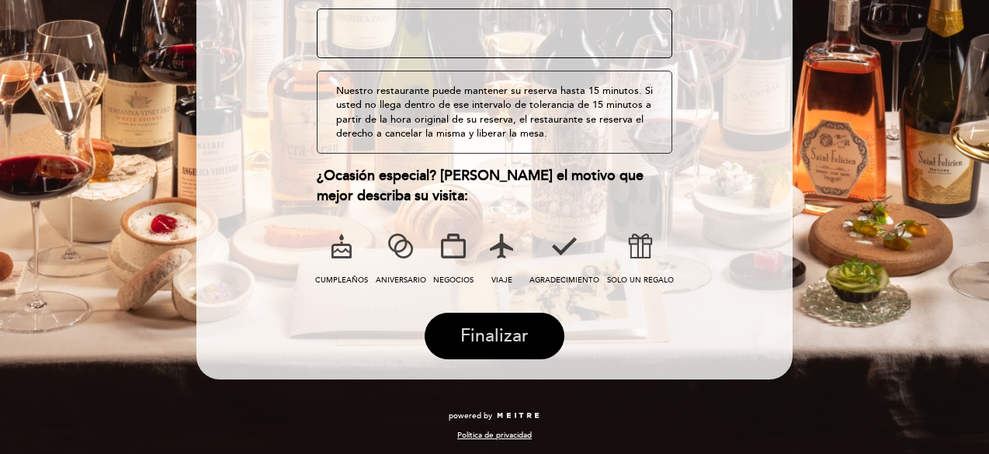
click at [500, 339] on span "Finalizar" at bounding box center [495, 336] width 68 height 22
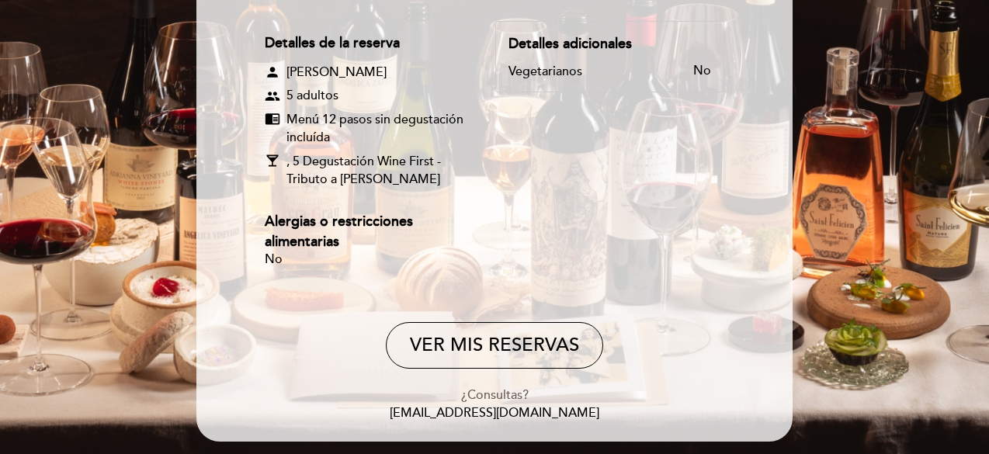
scroll to position [223, 0]
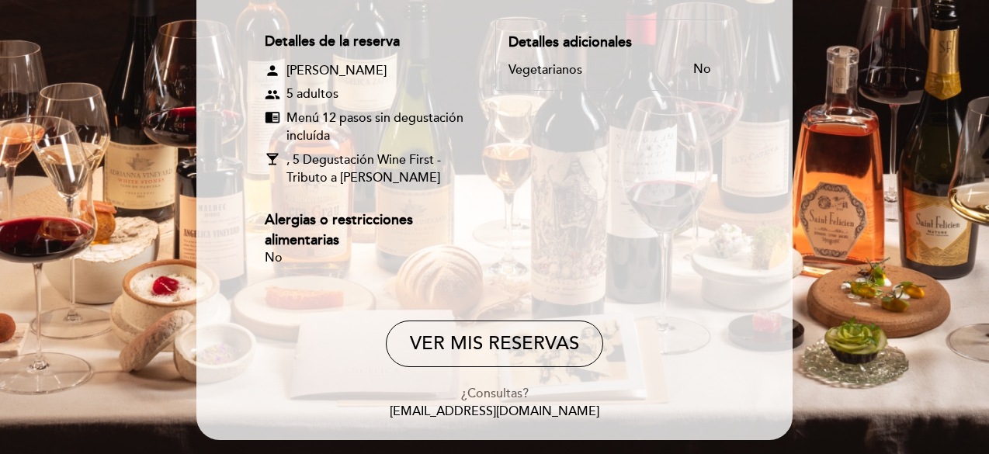
click at [500, 339] on button "VER MIS RESERVAS" at bounding box center [494, 344] width 217 height 47
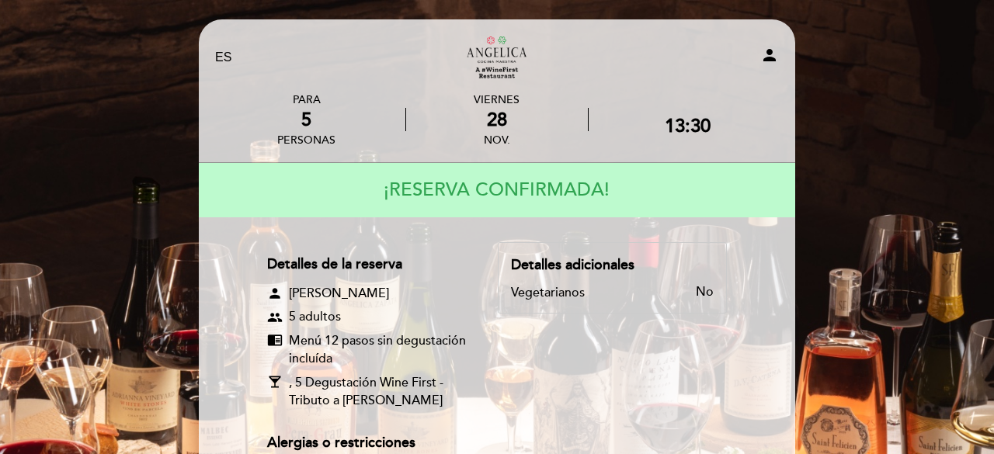
select select "es"
